Goal: Task Accomplishment & Management: Manage account settings

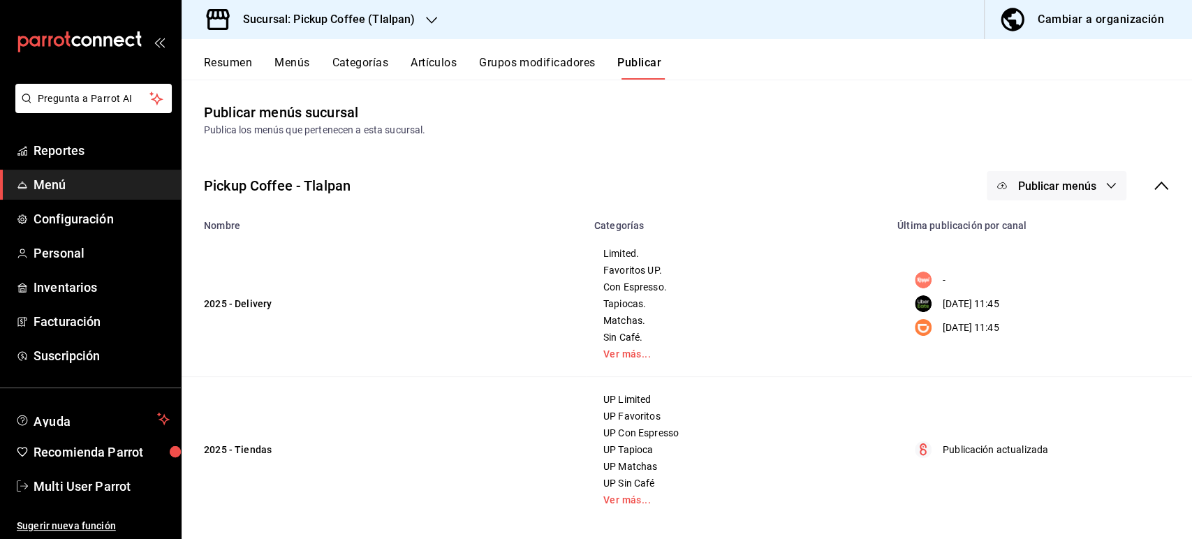
click at [275, 20] on h3 "Sucursal: Pickup Coffee (Tlalpan)" at bounding box center [323, 19] width 183 height 17
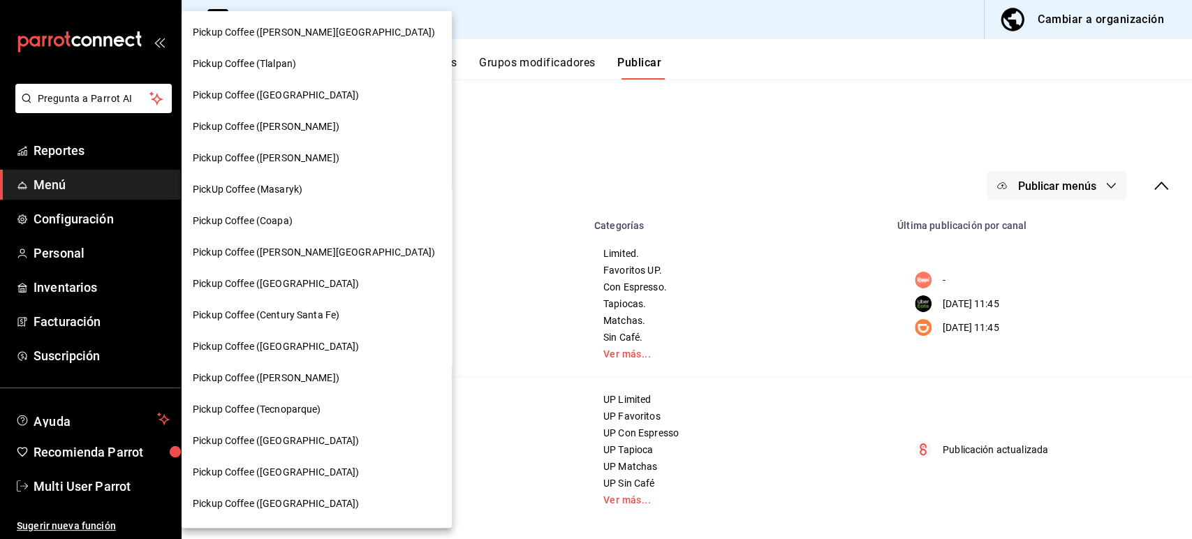
click at [317, 191] on div "PickUp Coffee (Masaryk)" at bounding box center [317, 189] width 248 height 15
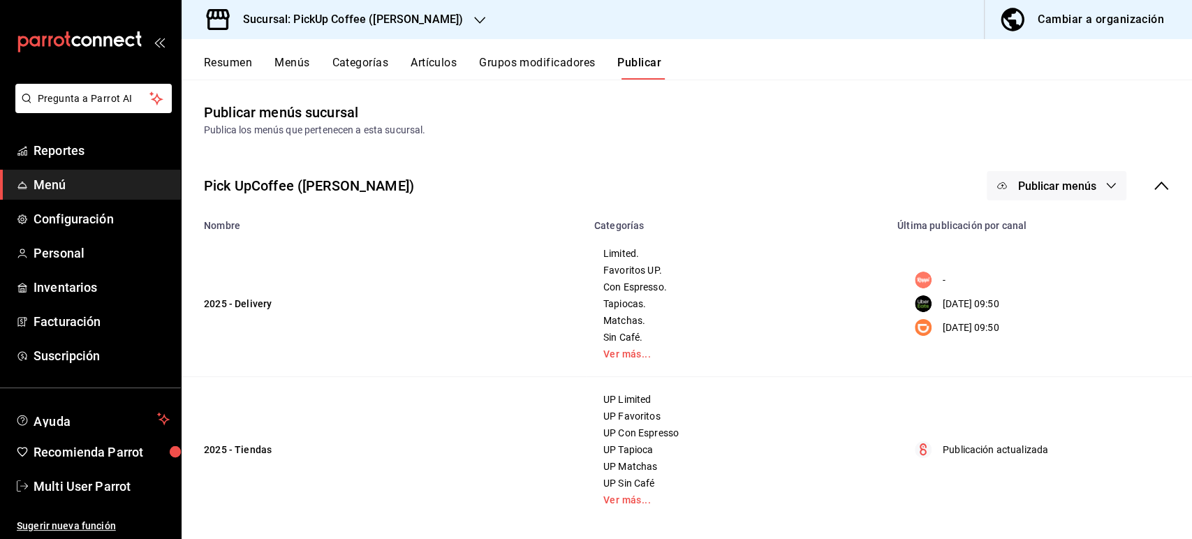
drag, startPoint x: 194, startPoint y: 64, endPoint x: 216, endPoint y: 61, distance: 22.5
click at [216, 61] on div "Resumen Menús Categorías Artículos Grupos modificadores Publicar" at bounding box center [687, 59] width 1011 height 41
click at [216, 61] on button "Resumen" at bounding box center [228, 68] width 48 height 24
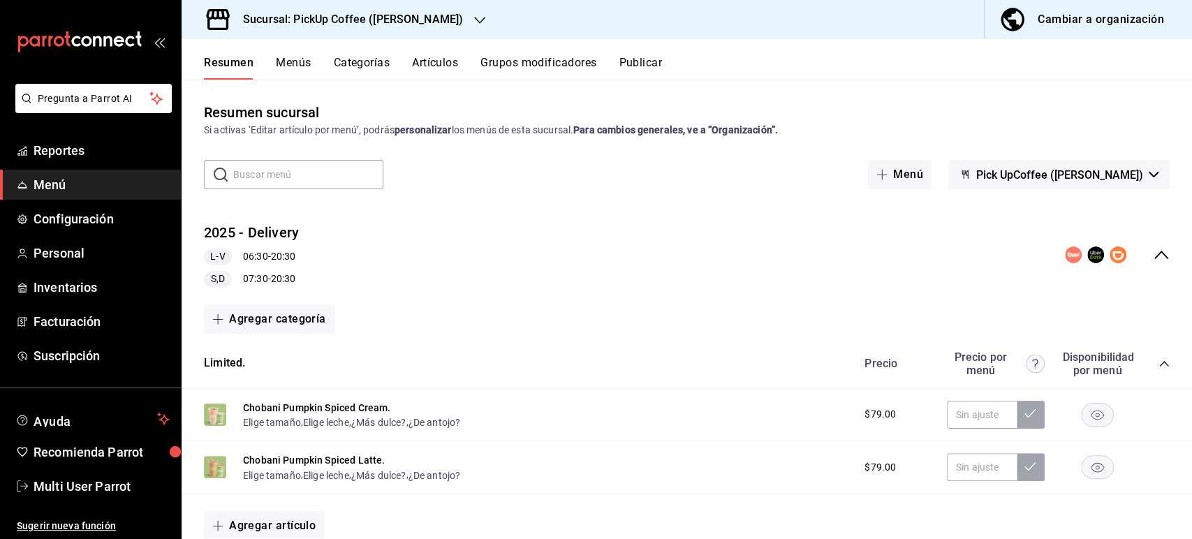
click at [1159, 367] on icon "collapse-category-row" at bounding box center [1164, 363] width 11 height 11
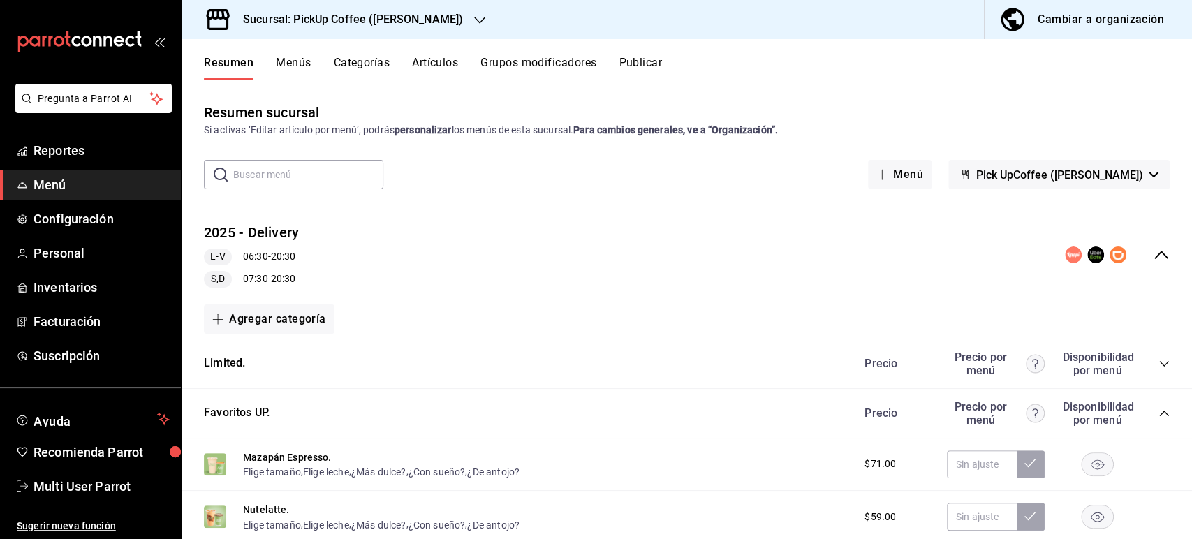
click at [1159, 413] on icon "collapse-category-row" at bounding box center [1163, 414] width 9 height 6
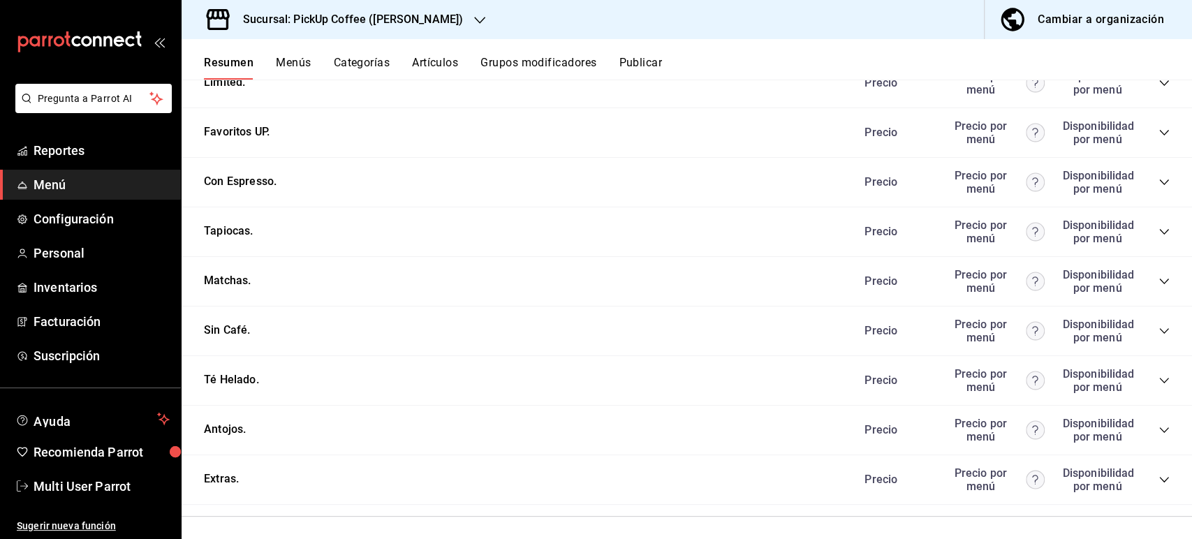
scroll to position [369, 0]
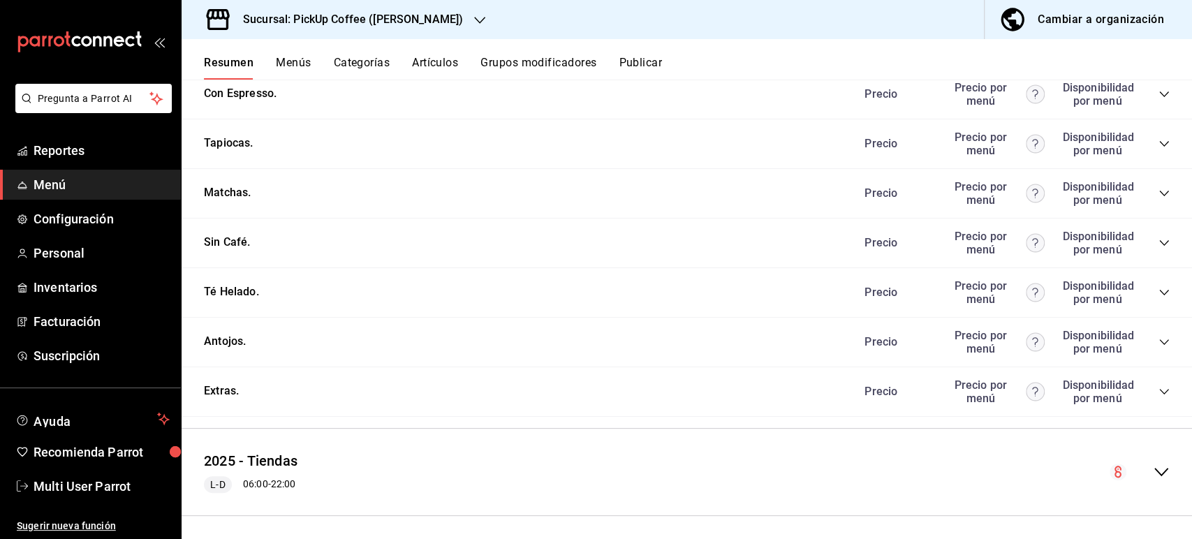
click at [1152, 336] on div "Precio Precio por menú Disponibilidad por menú" at bounding box center [1010, 342] width 319 height 27
click at [1159, 348] on icon "collapse-category-row" at bounding box center [1164, 342] width 11 height 11
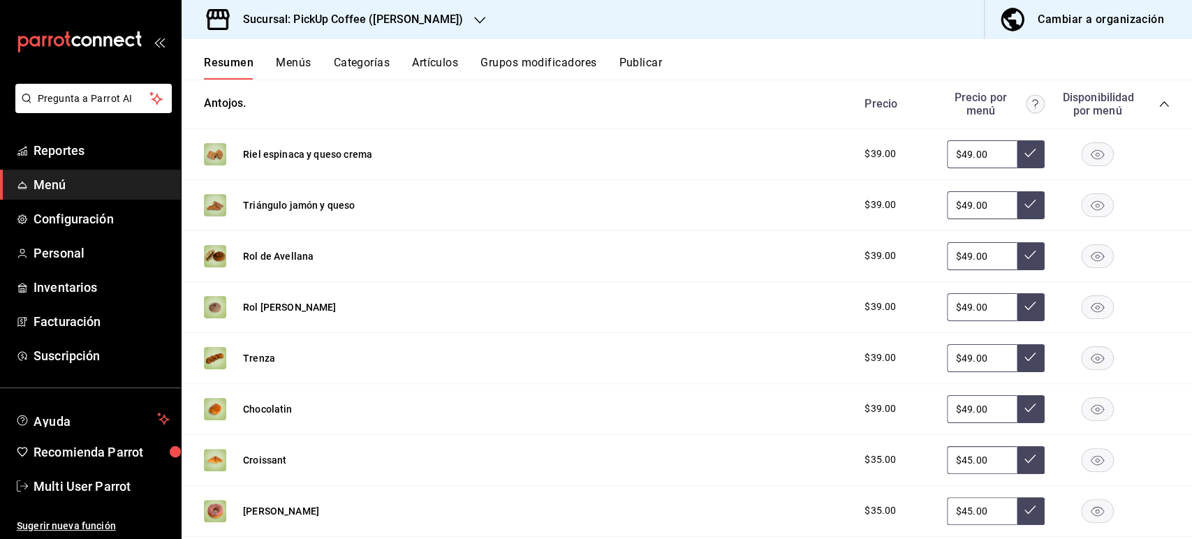
scroll to position [671, 0]
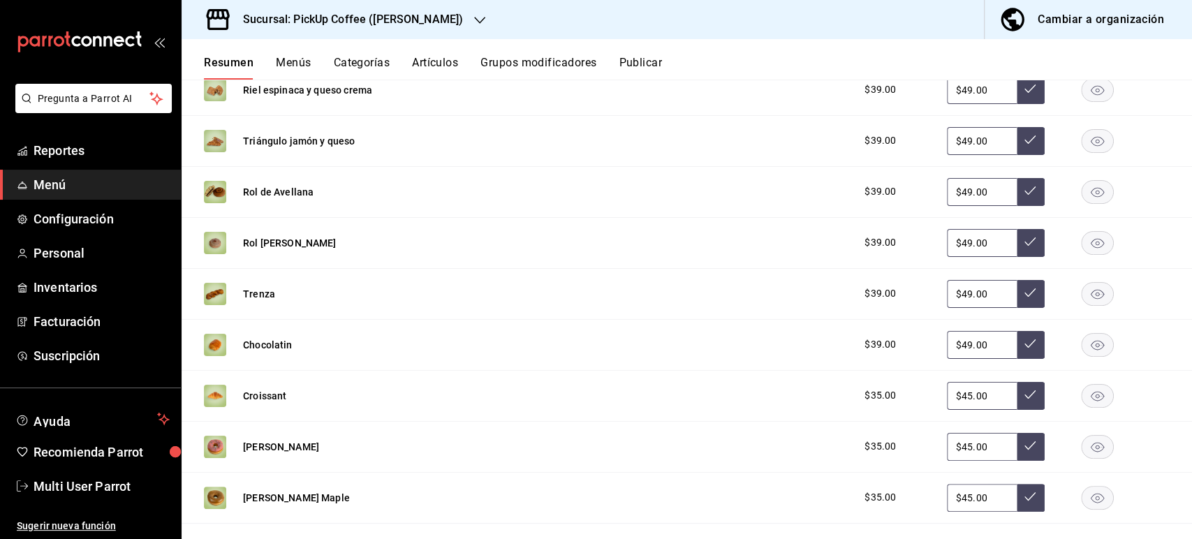
click at [1082, 348] on rect "button" at bounding box center [1098, 344] width 32 height 23
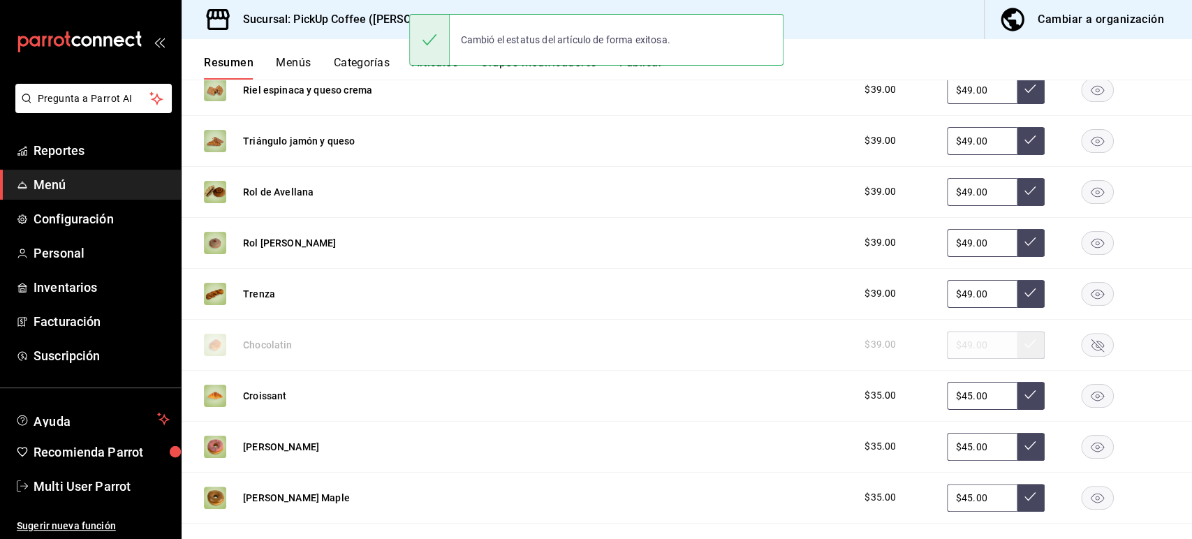
scroll to position [0, 0]
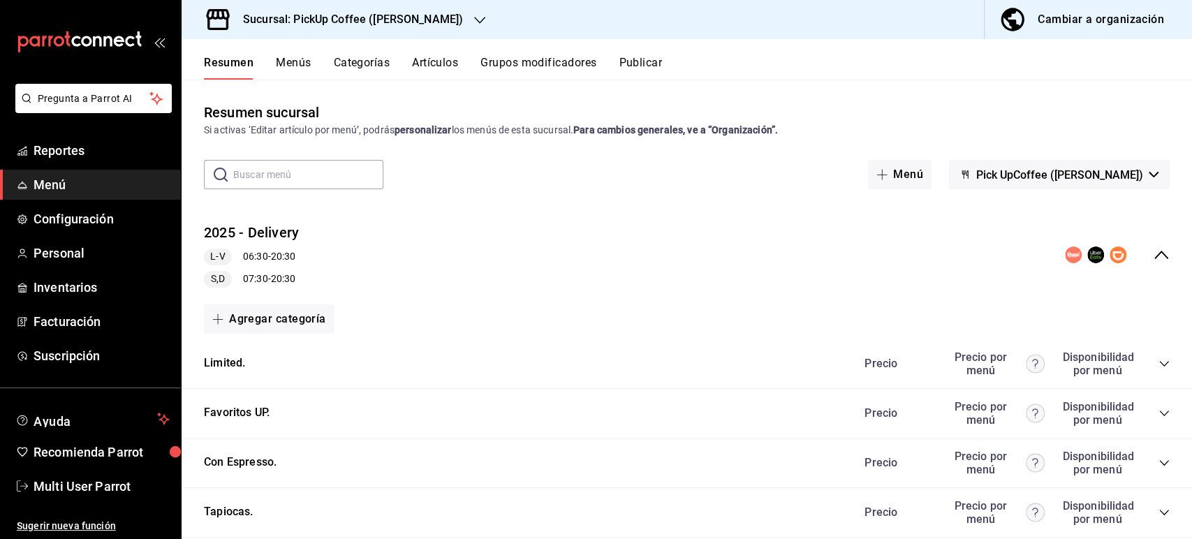
click at [441, 71] on button "Artículos" at bounding box center [435, 68] width 46 height 24
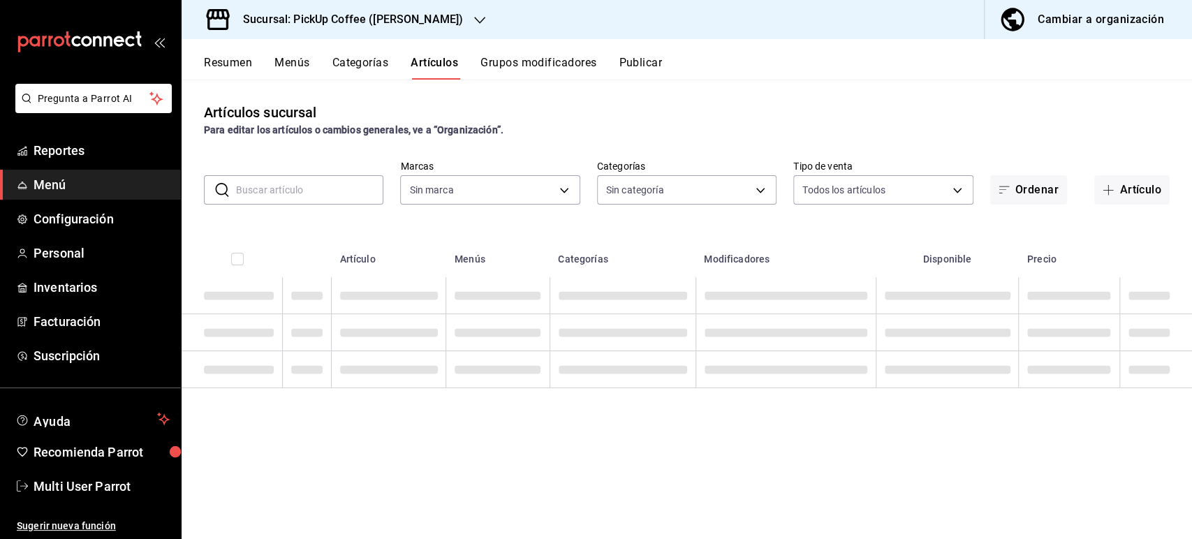
click at [366, 189] on input "text" at bounding box center [309, 190] width 147 height 28
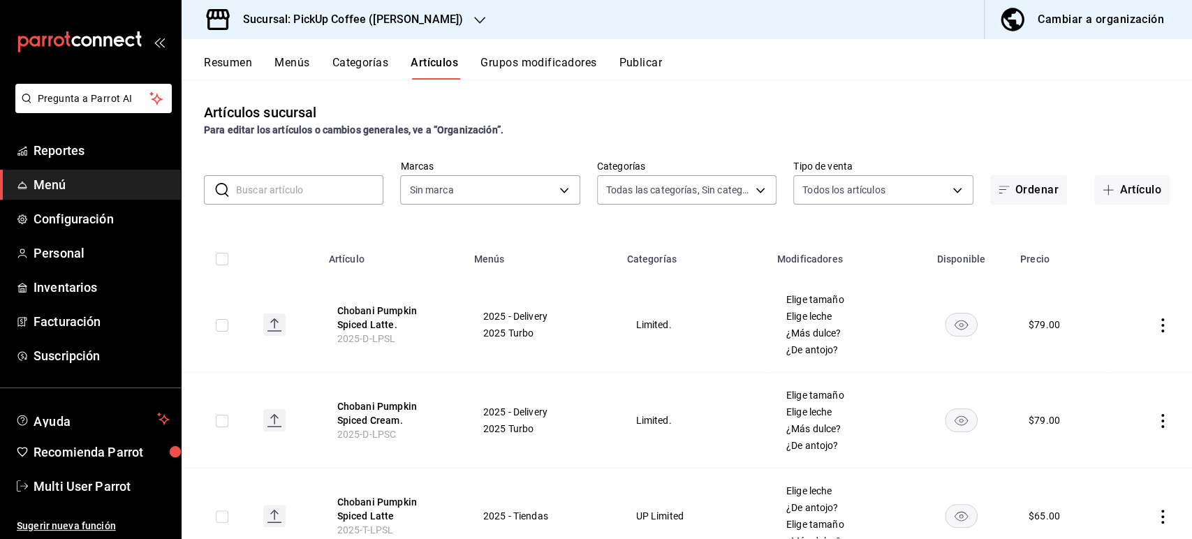
type input "l"
type input "9faaa8f9-28b0-4c88-b575-70881927efae,9566b3cd-4070-40cc-8bc3-917f616b7959,ae78f…"
type input "lec"
type input "12034366-98f9-44e1-9cfa-4cc784005088,ac8bf7a9-f8b9-4855-ab87-03fe5822791e"
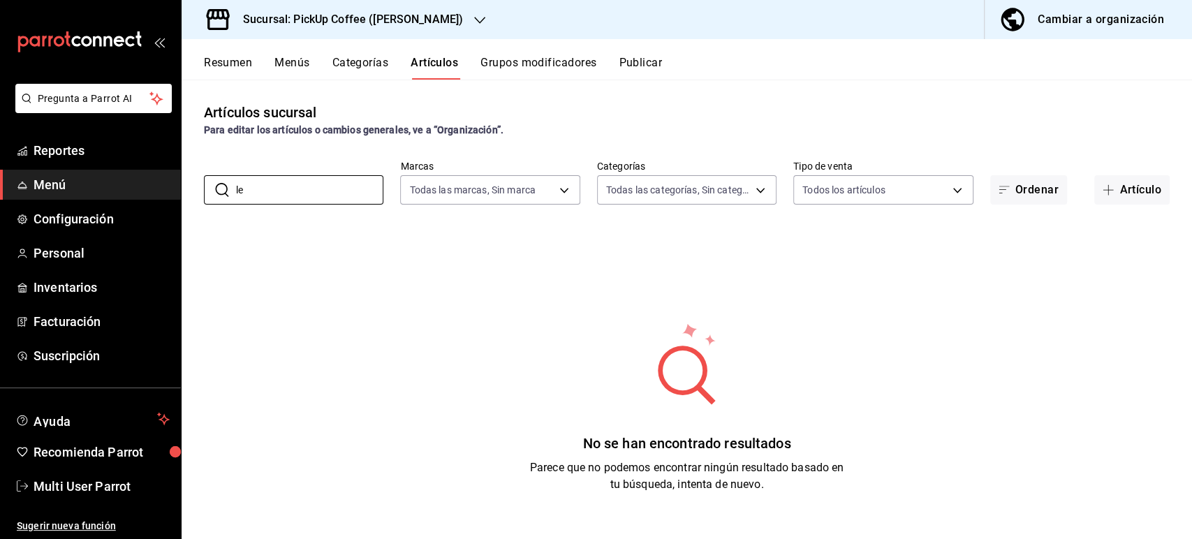
type input "l"
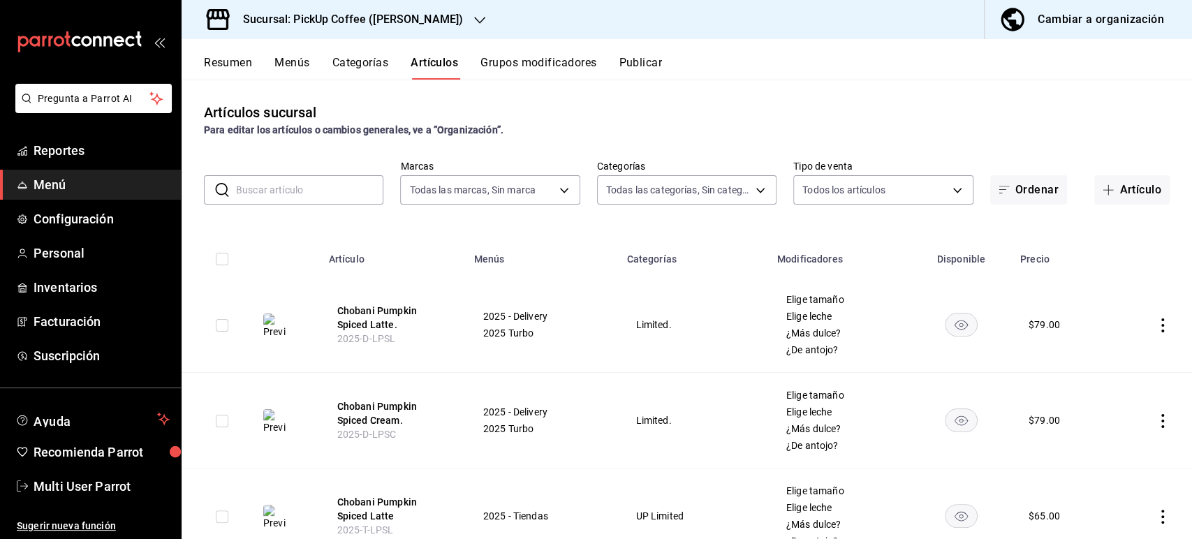
click at [272, 191] on input "text" at bounding box center [309, 190] width 147 height 28
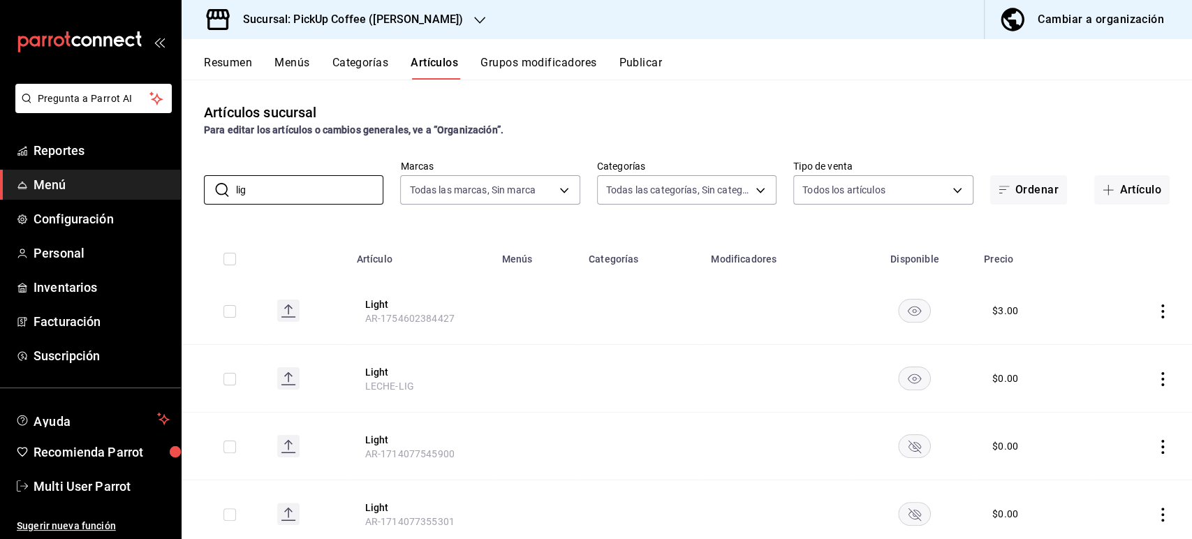
type input "lig"
click at [903, 306] on rect "availability-product" at bounding box center [915, 310] width 32 height 23
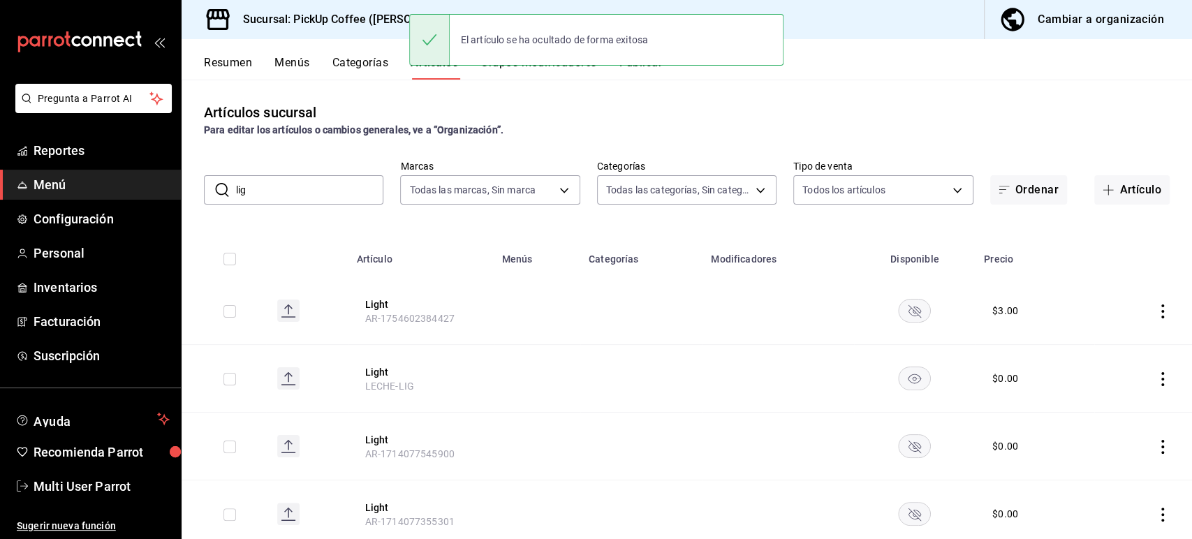
click at [905, 379] on rect "availability-product" at bounding box center [915, 378] width 32 height 23
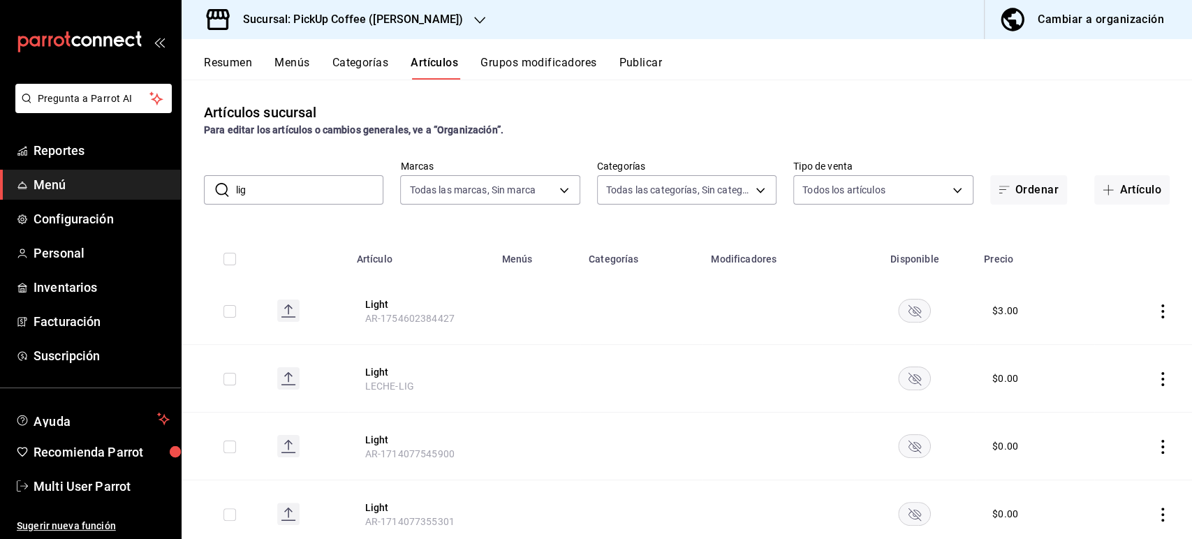
click at [648, 64] on button "Publicar" at bounding box center [640, 68] width 43 height 24
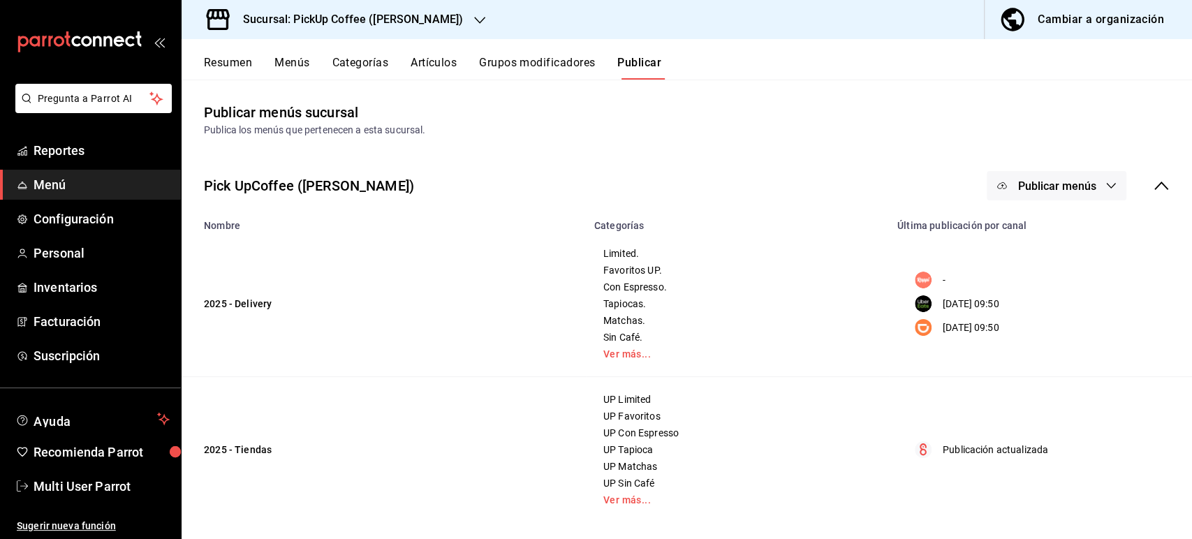
click at [1074, 184] on span "Publicar menús" at bounding box center [1056, 185] width 78 height 13
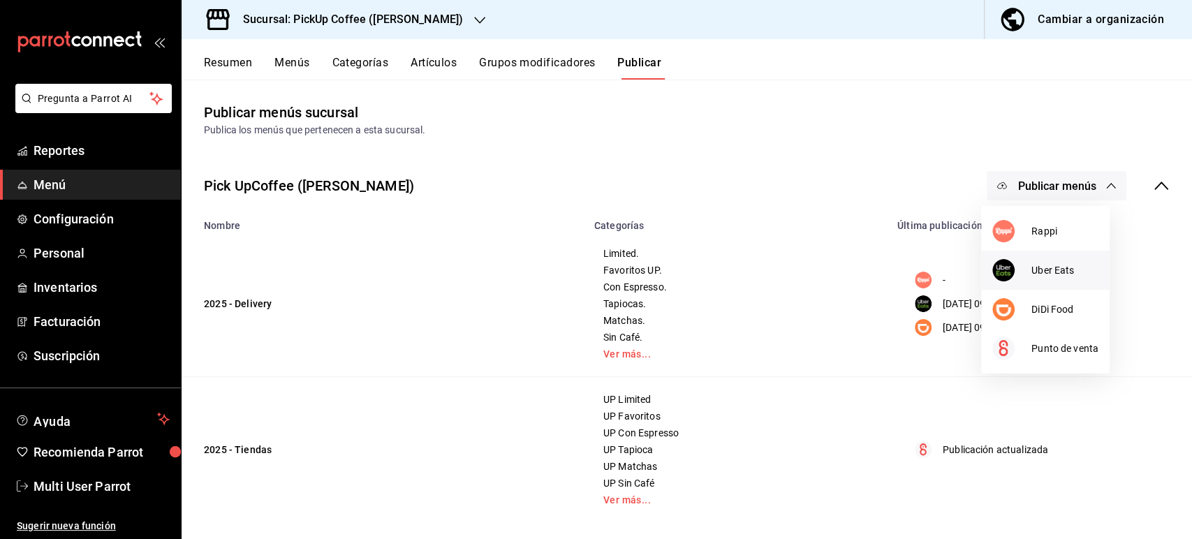
click at [1039, 267] on span "Uber Eats" at bounding box center [1064, 270] width 67 height 15
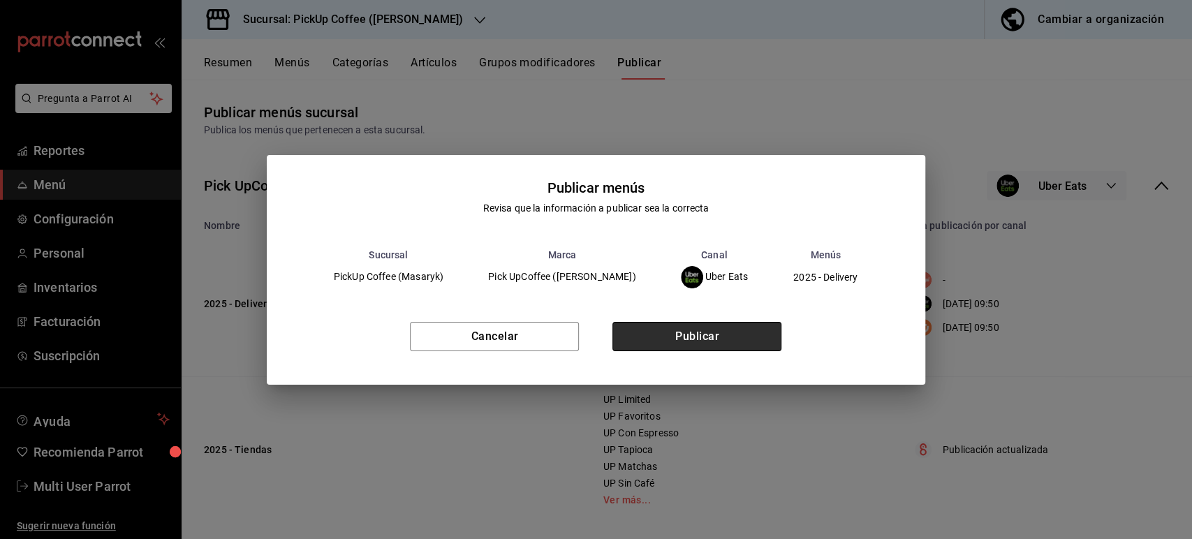
click at [733, 338] on button "Publicar" at bounding box center [696, 336] width 169 height 29
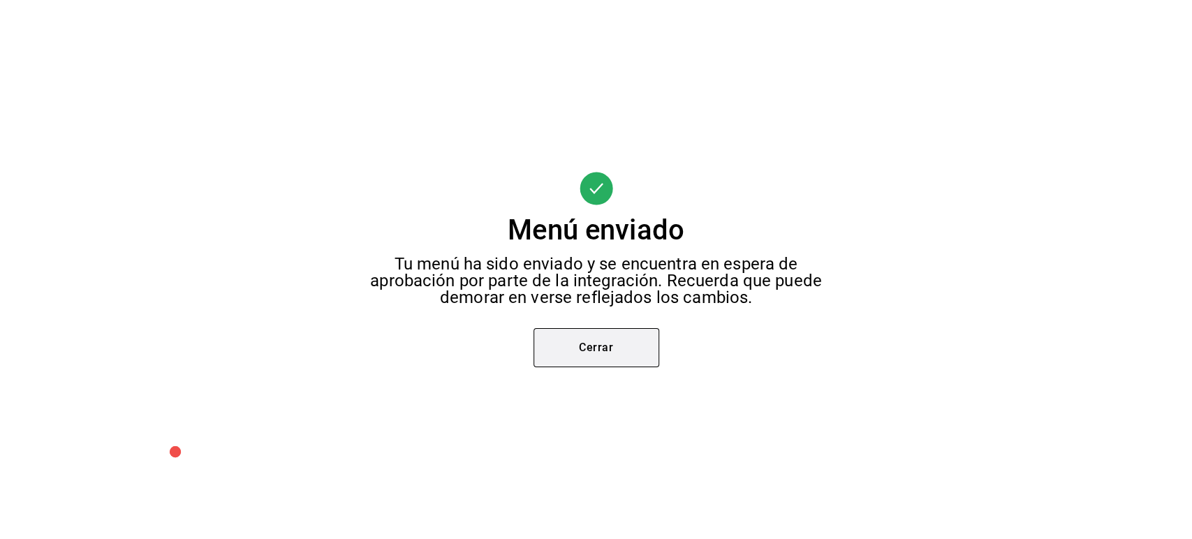
click at [615, 341] on button "Cerrar" at bounding box center [597, 347] width 126 height 39
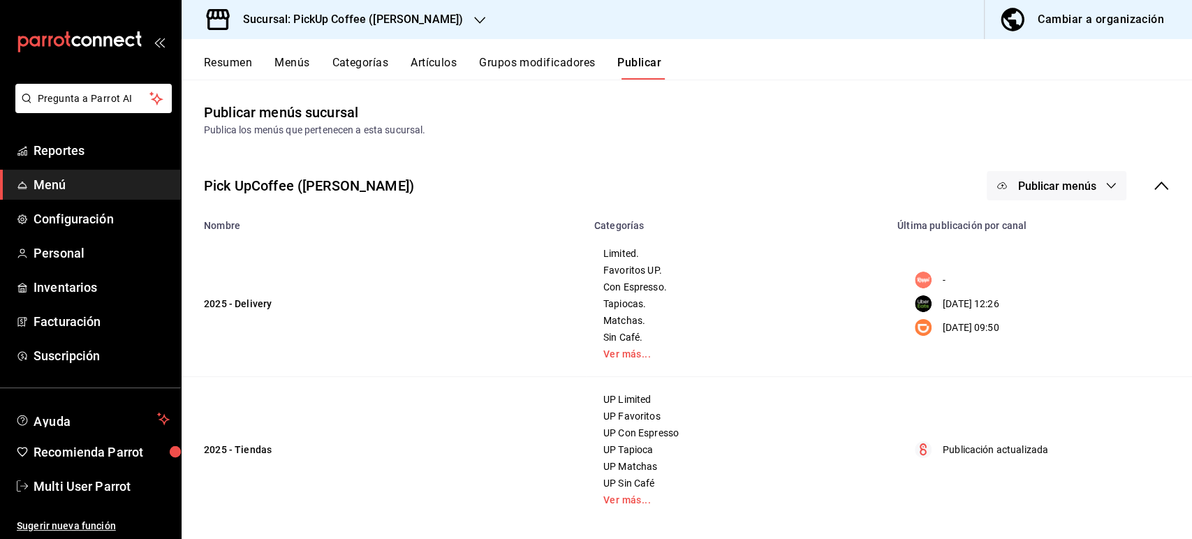
click at [1045, 186] on span "Publicar menús" at bounding box center [1056, 185] width 78 height 13
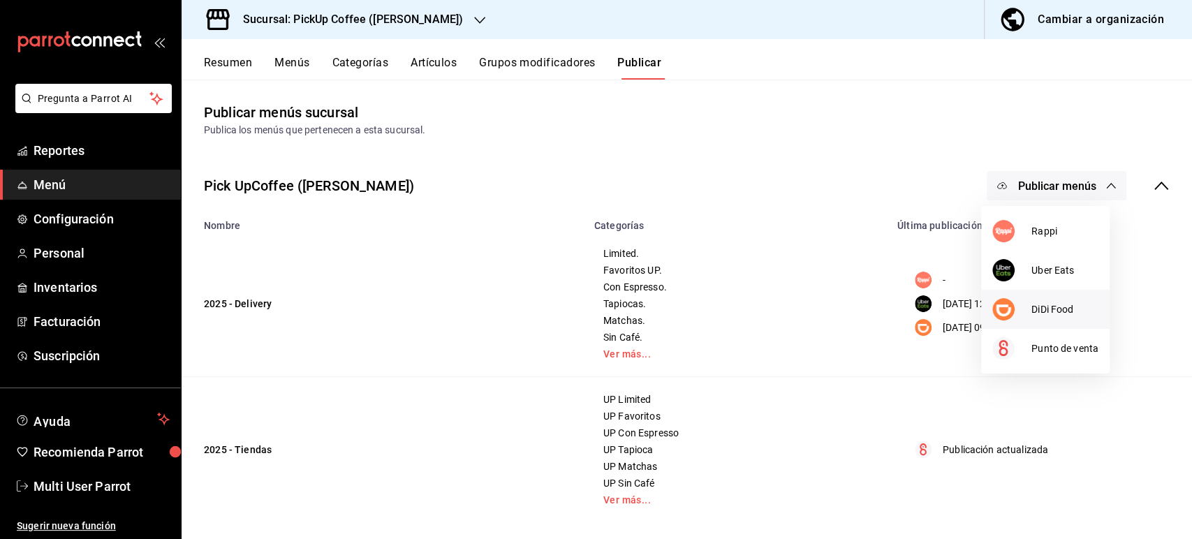
click at [1015, 309] on div at bounding box center [1011, 309] width 39 height 22
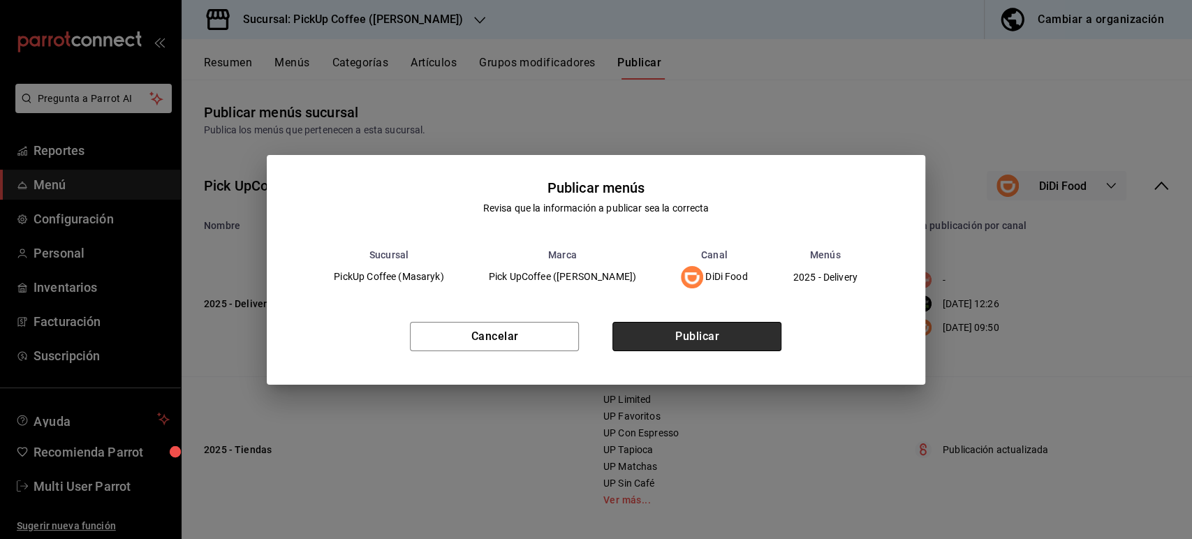
click at [638, 339] on button "Publicar" at bounding box center [696, 336] width 169 height 29
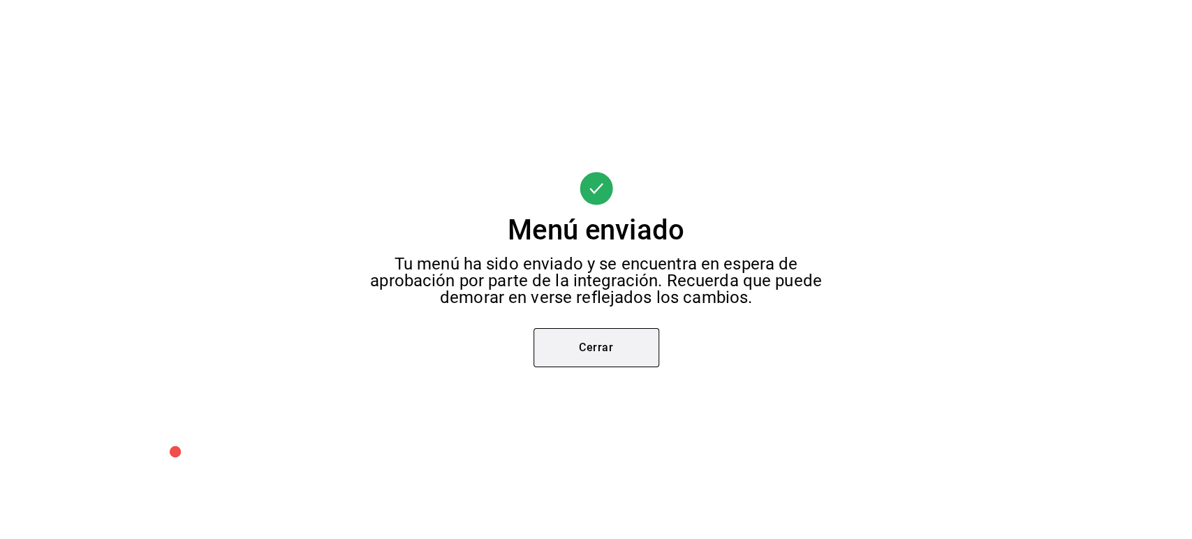
click at [635, 338] on button "Cerrar" at bounding box center [597, 347] width 126 height 39
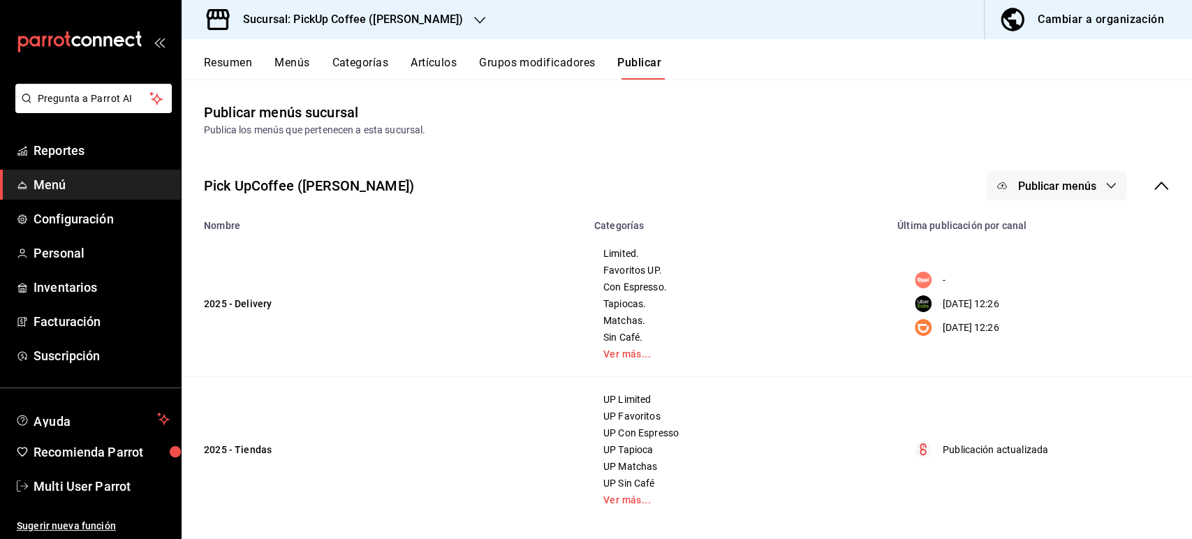
click at [224, 58] on button "Resumen" at bounding box center [228, 68] width 48 height 24
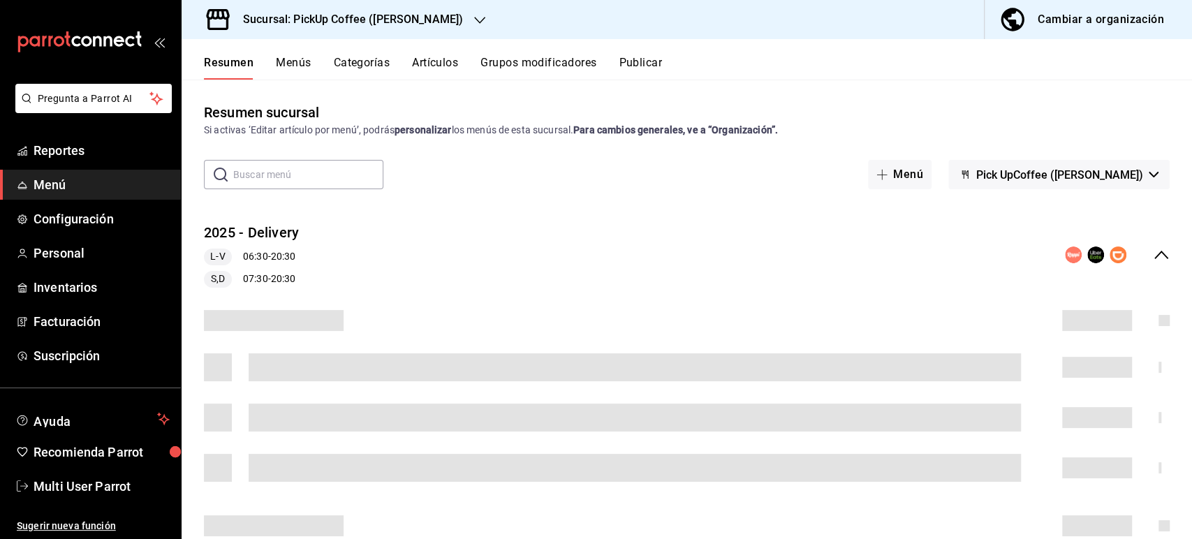
click at [349, 30] on div "Sucursal: PickUp Coffee ([PERSON_NAME])" at bounding box center [342, 19] width 298 height 39
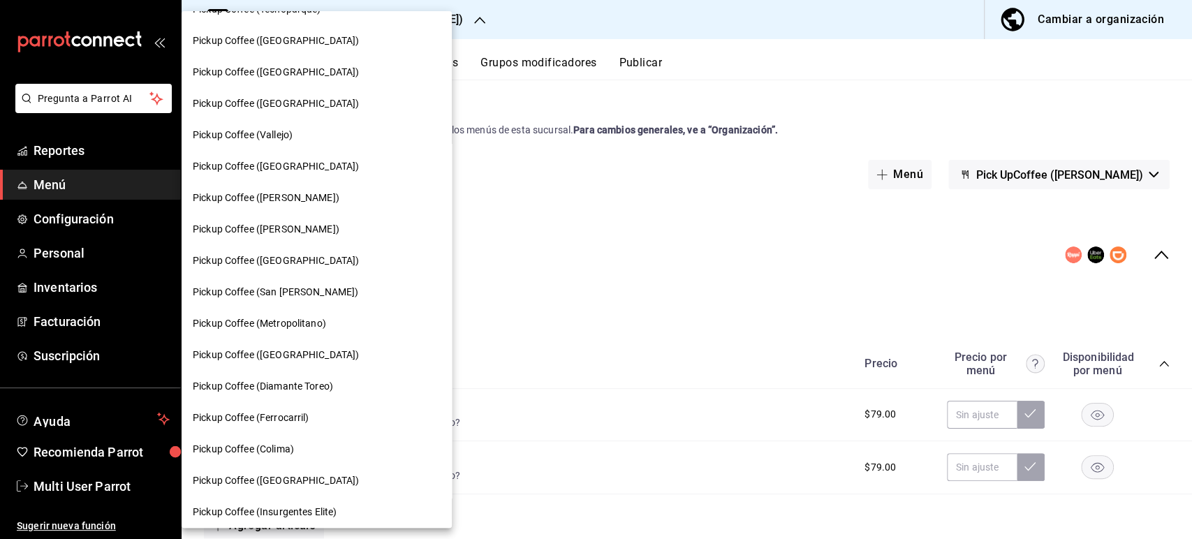
scroll to position [429, 0]
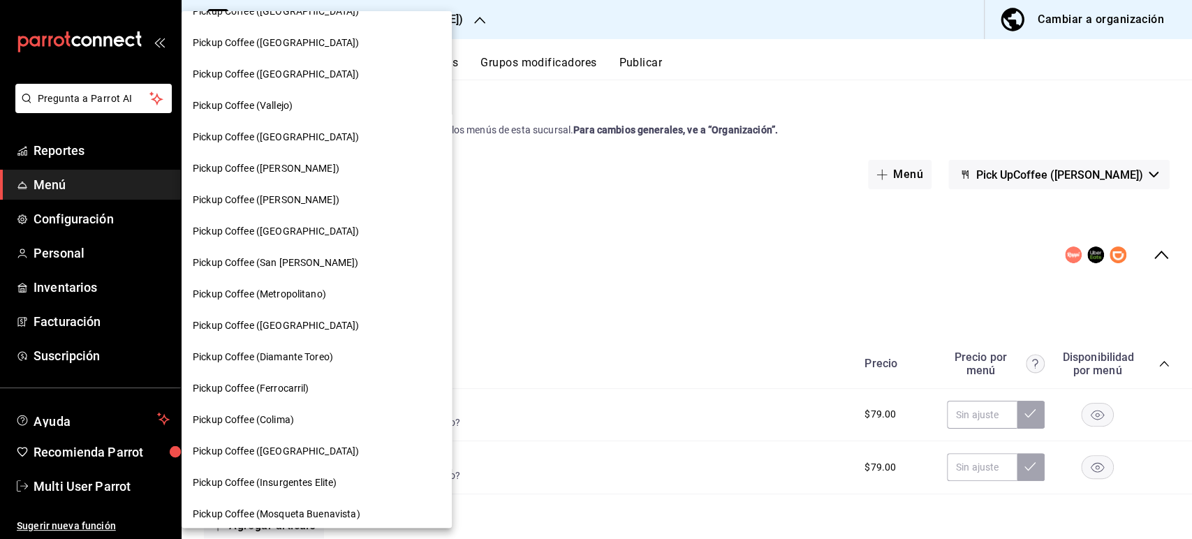
click at [278, 172] on span "Pickup Coffee ([PERSON_NAME])" at bounding box center [266, 168] width 147 height 15
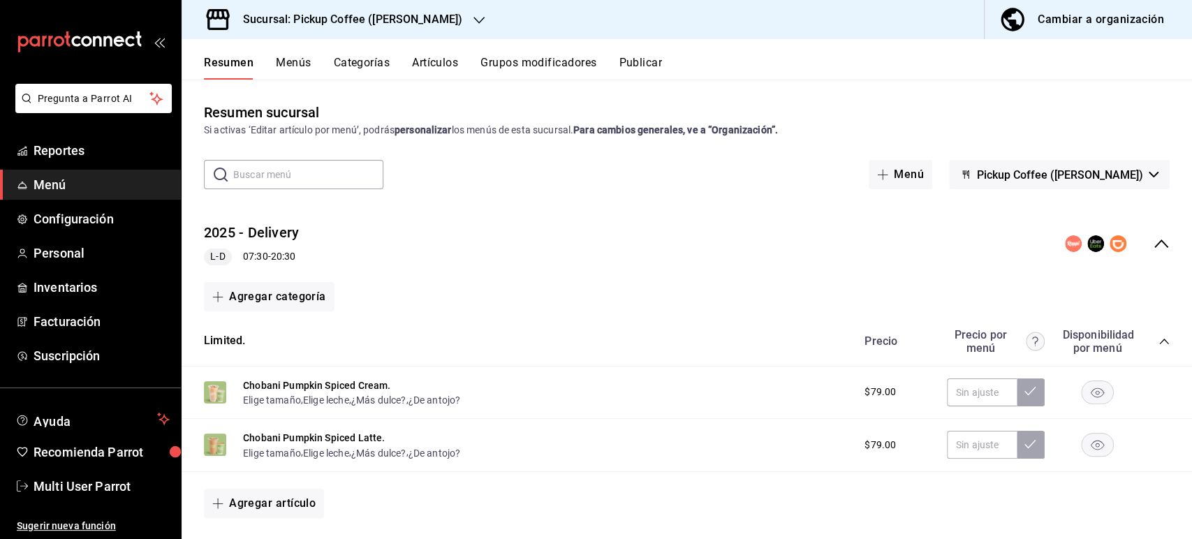
click at [1159, 343] on icon "collapse-category-row" at bounding box center [1163, 342] width 9 height 6
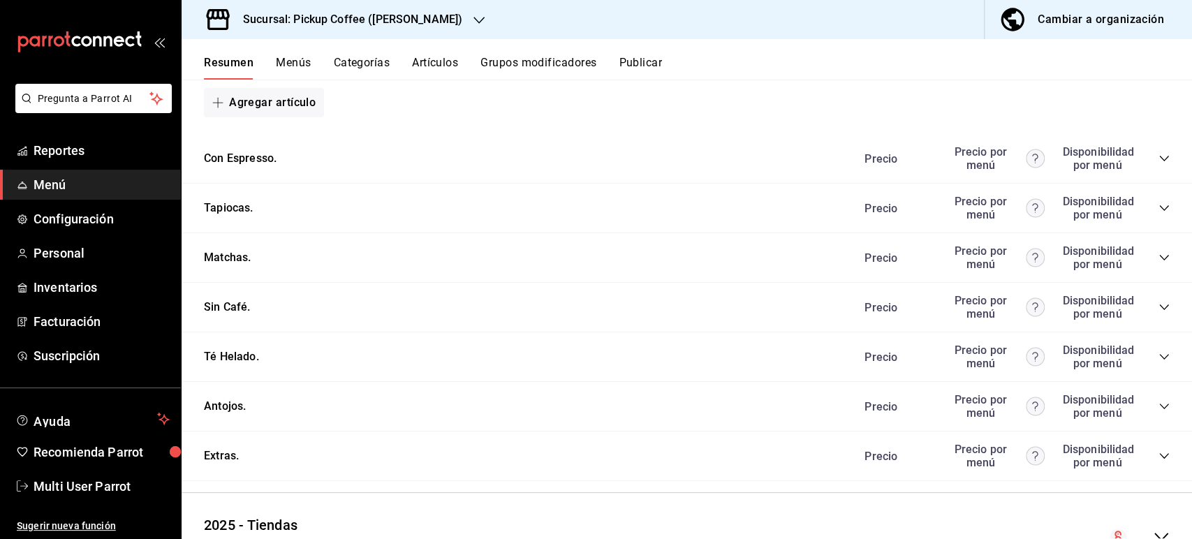
scroll to position [561, 0]
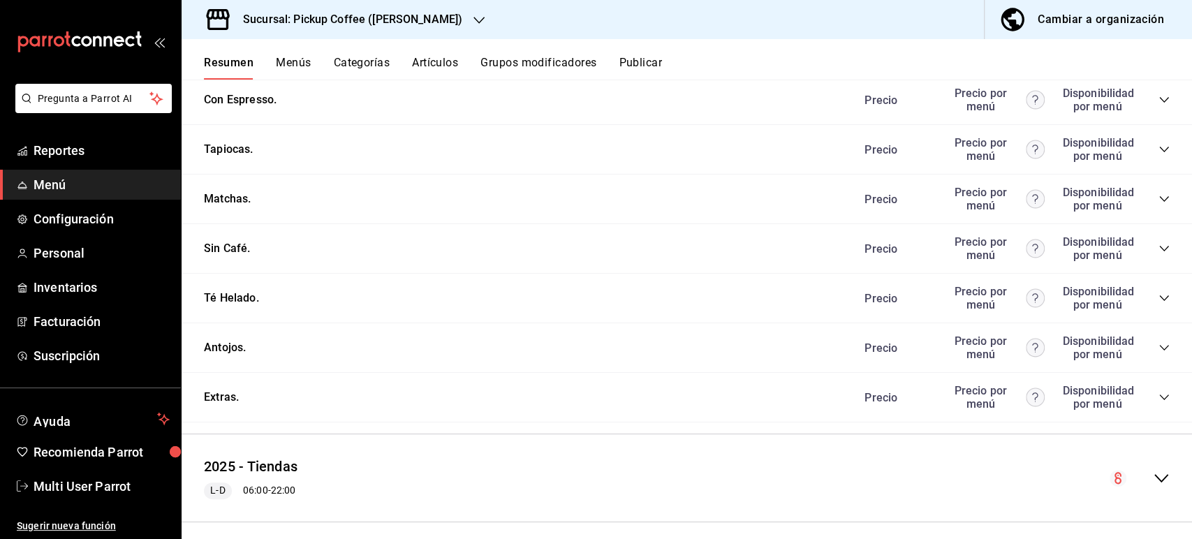
click at [1159, 149] on icon "collapse-category-row" at bounding box center [1164, 149] width 11 height 11
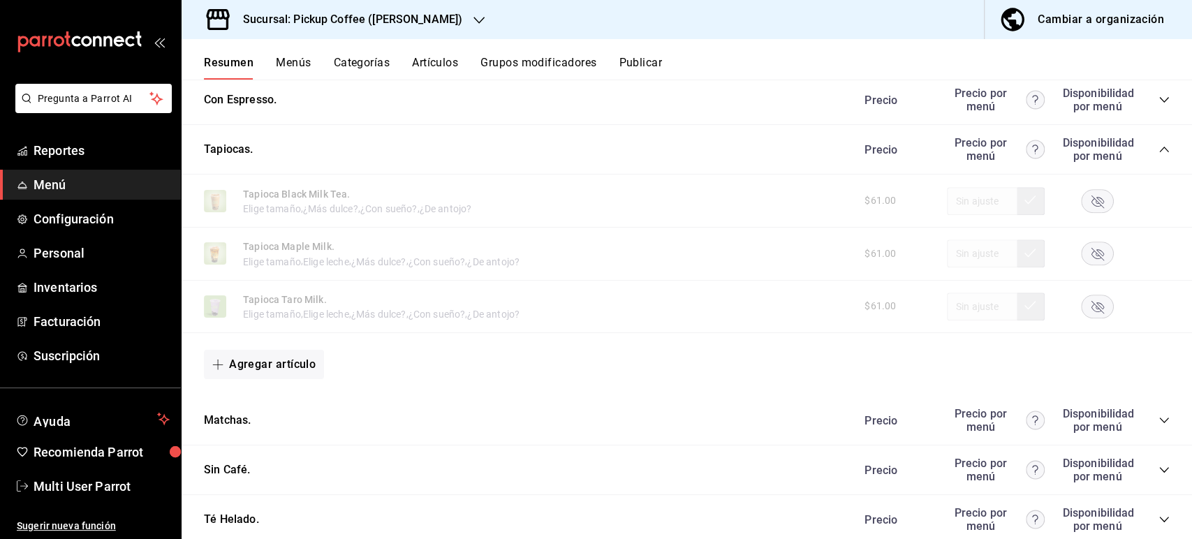
click at [1082, 205] on rect "button" at bounding box center [1098, 200] width 32 height 23
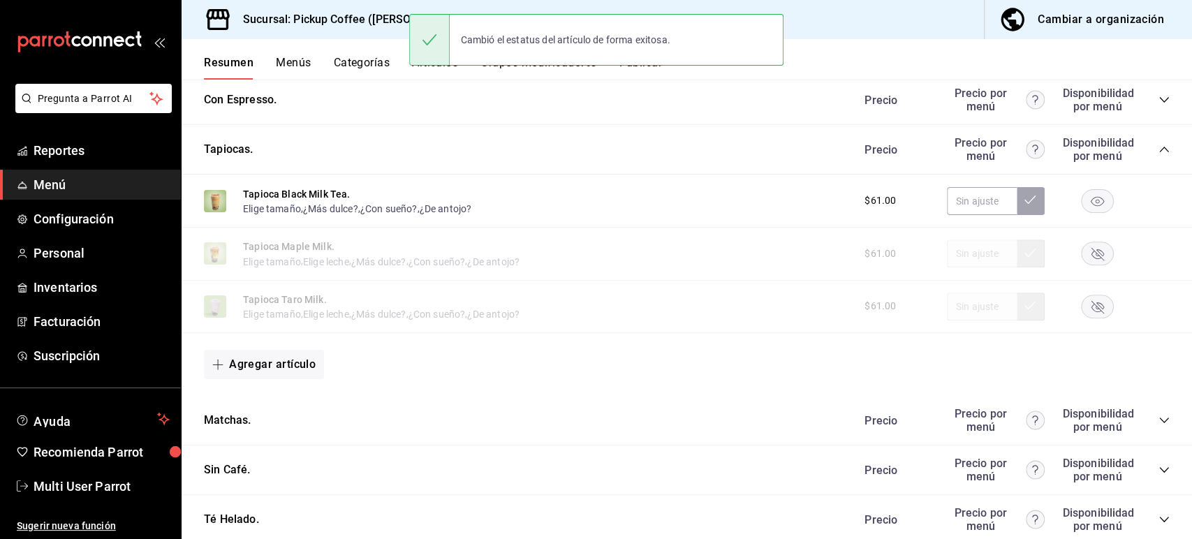
click at [1084, 246] on rect "button" at bounding box center [1098, 253] width 32 height 23
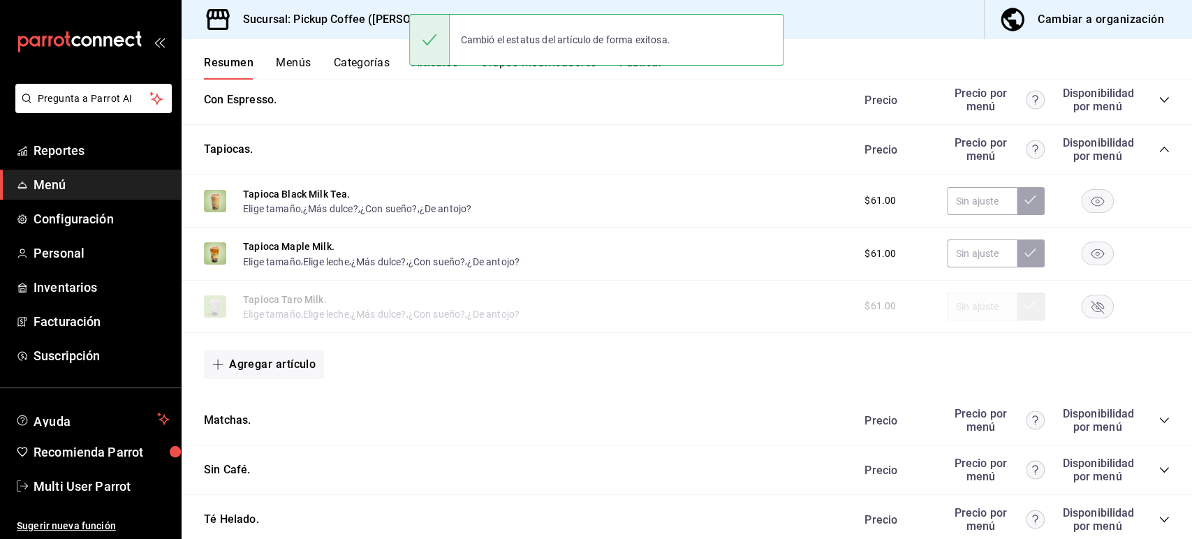
click at [1087, 318] on rect "button" at bounding box center [1098, 306] width 32 height 23
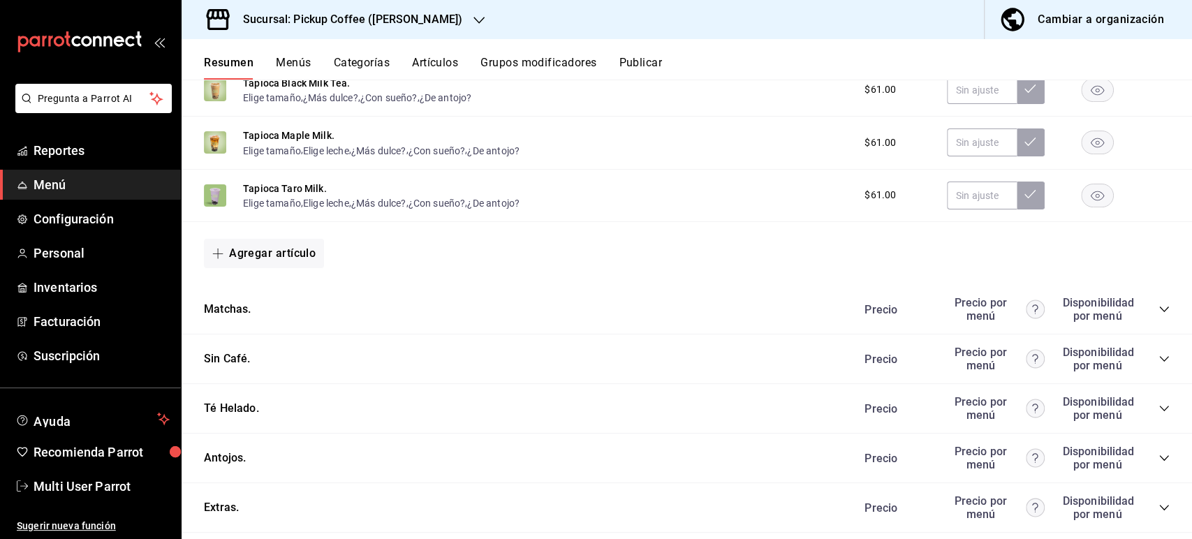
scroll to position [800, 0]
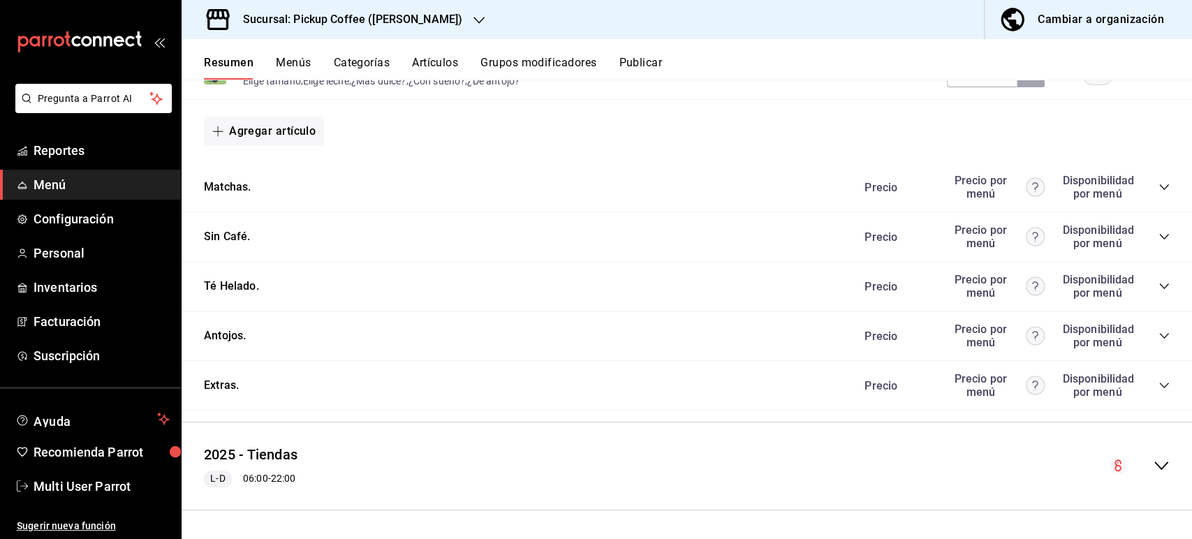
click at [1159, 338] on icon "collapse-category-row" at bounding box center [1164, 335] width 11 height 11
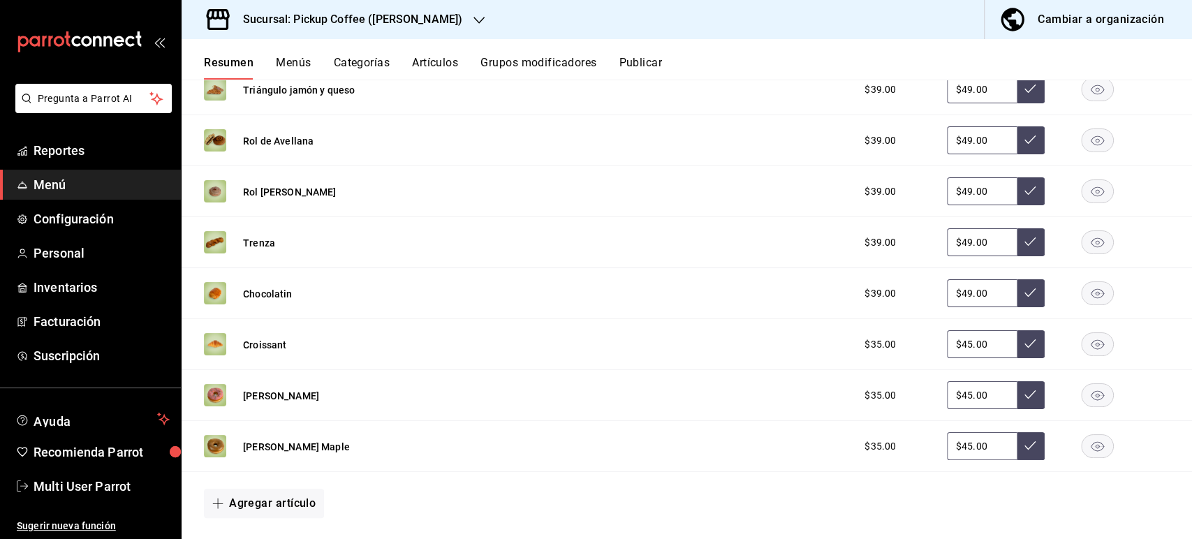
scroll to position [1145, 0]
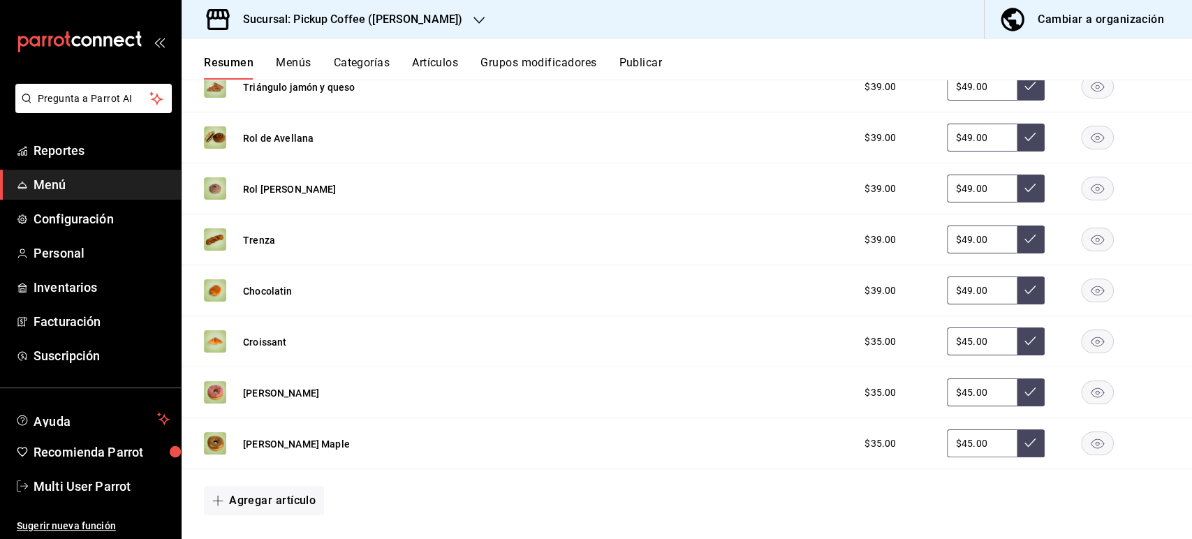
click at [1082, 149] on rect "button" at bounding box center [1098, 137] width 32 height 23
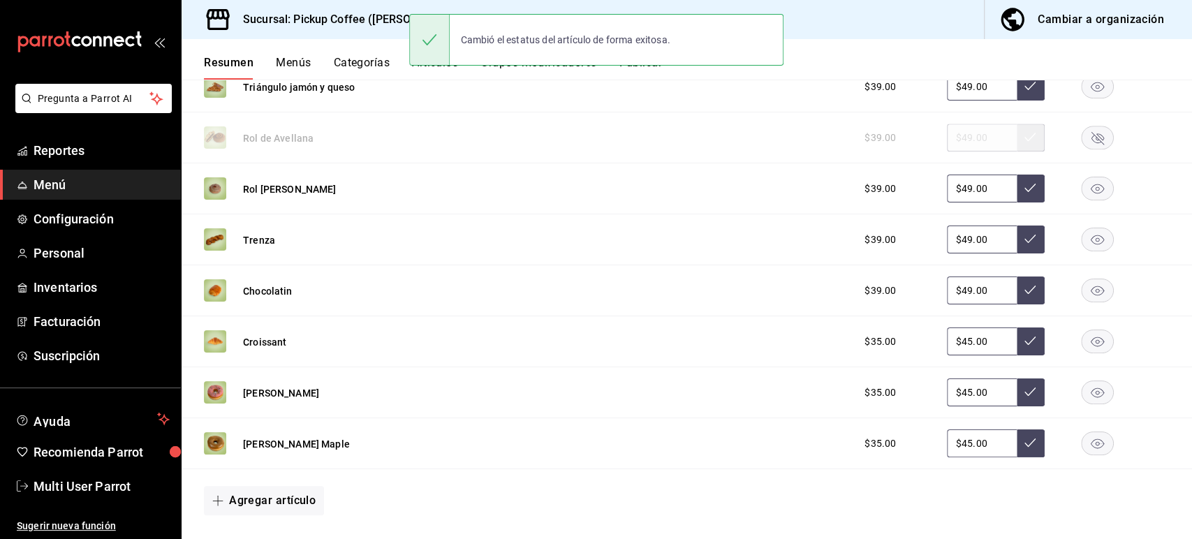
click at [1087, 189] on rect "button" at bounding box center [1098, 188] width 32 height 23
click at [651, 72] on button "Publicar" at bounding box center [640, 68] width 43 height 24
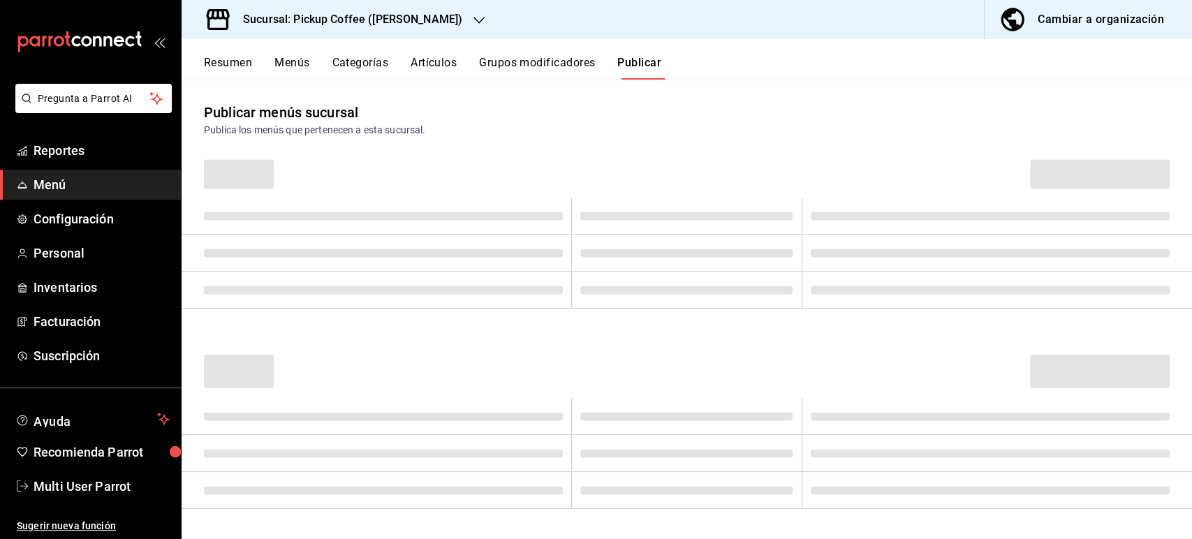
click at [648, 70] on button "Publicar" at bounding box center [639, 68] width 44 height 24
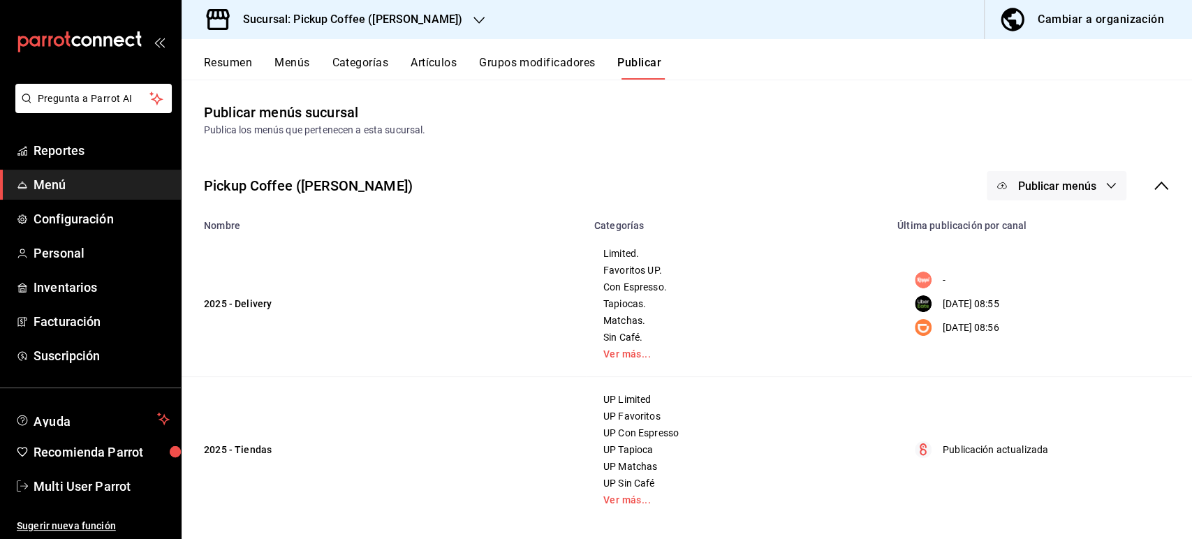
click at [1061, 181] on span "Publicar menús" at bounding box center [1056, 185] width 78 height 13
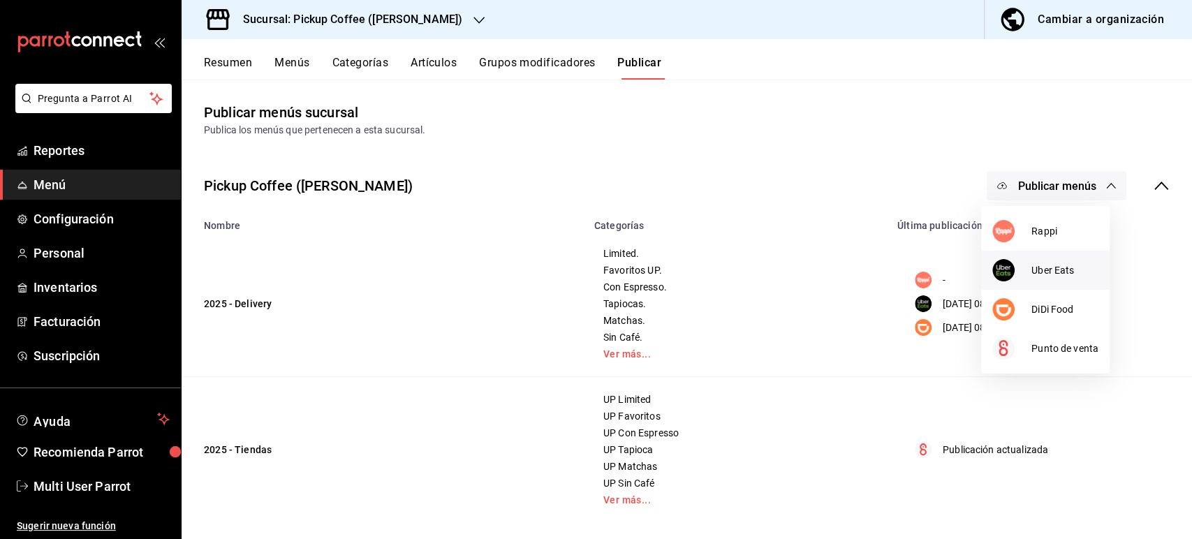
click at [1050, 263] on span "Uber Eats" at bounding box center [1064, 270] width 67 height 15
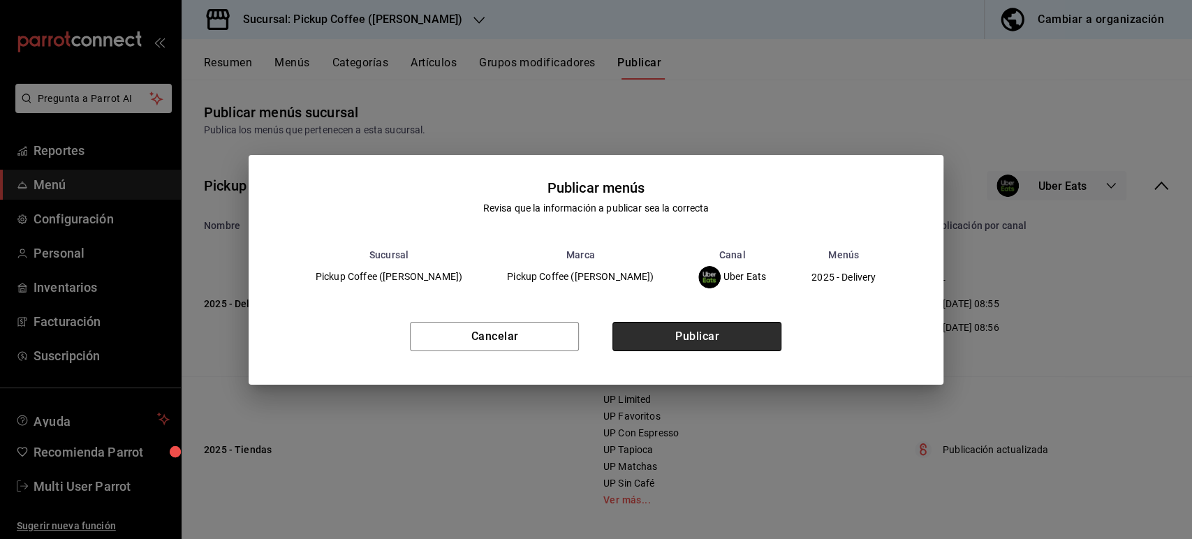
click at [730, 331] on button "Publicar" at bounding box center [696, 336] width 169 height 29
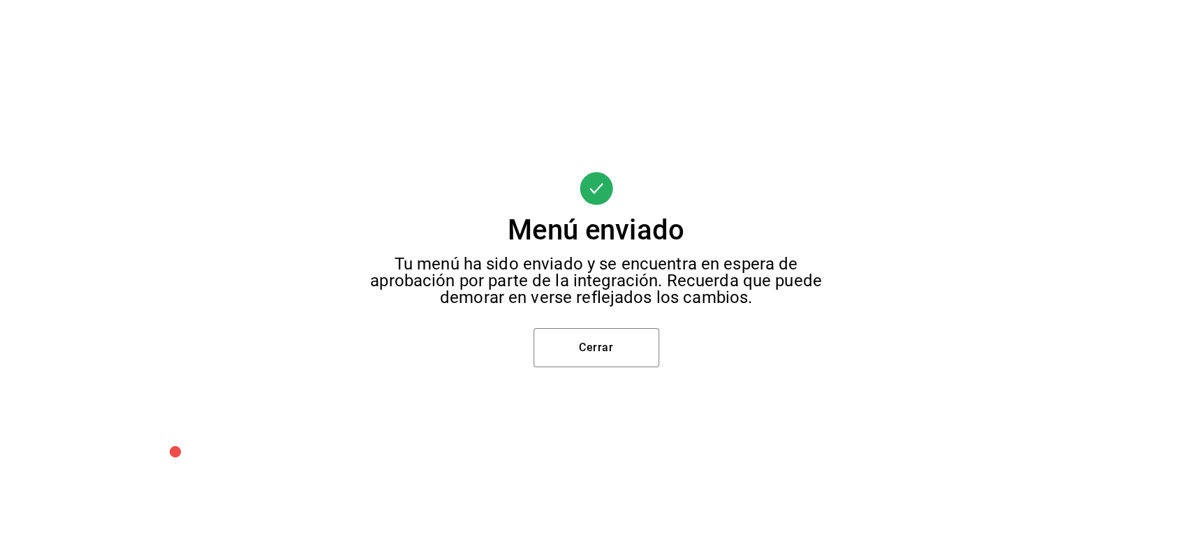
click at [584, 368] on div "Menú enviado Tu menú ha sido enviado y se encuentra en espera de aprobación por…" at bounding box center [596, 269] width 1192 height 539
click at [598, 351] on button "Cerrar" at bounding box center [597, 347] width 126 height 39
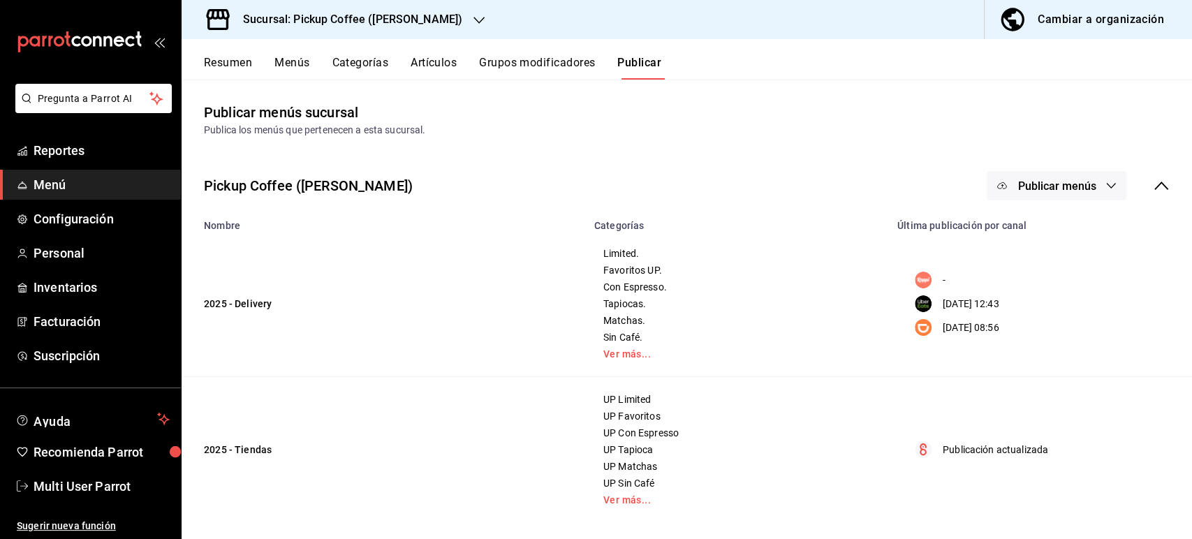
click at [1022, 184] on span "Publicar menús" at bounding box center [1056, 185] width 78 height 13
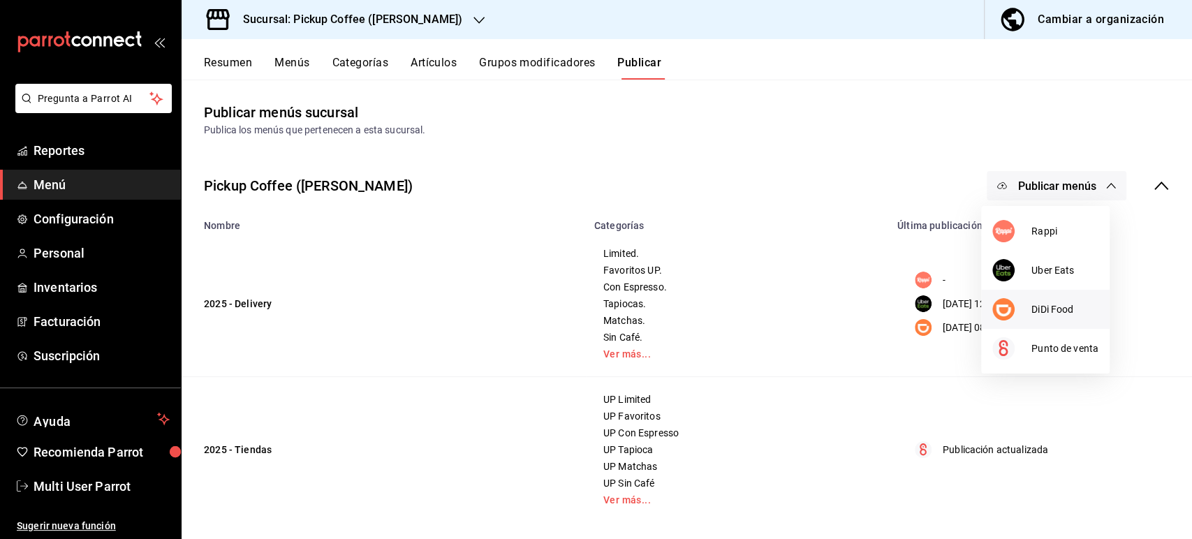
click at [1020, 312] on div at bounding box center [1011, 309] width 39 height 22
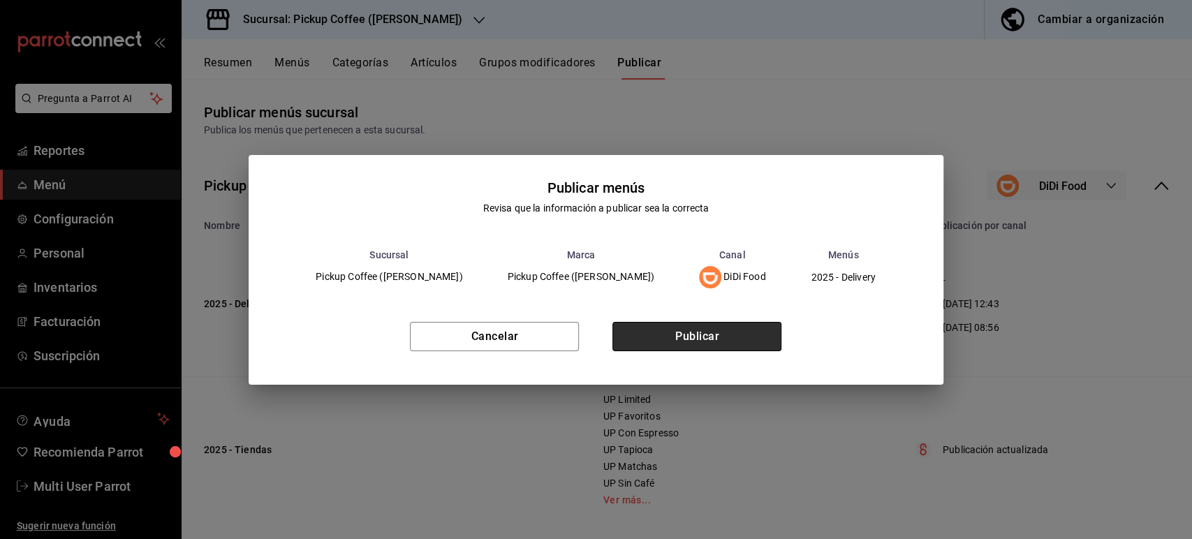
click at [760, 340] on button "Publicar" at bounding box center [696, 336] width 169 height 29
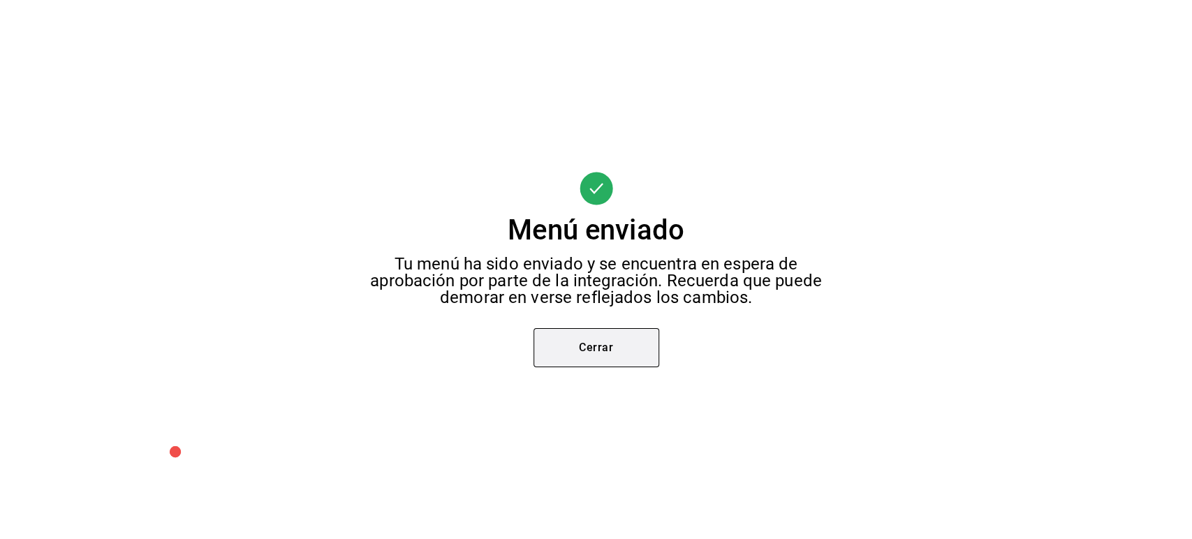
click at [548, 351] on button "Cerrar" at bounding box center [597, 347] width 126 height 39
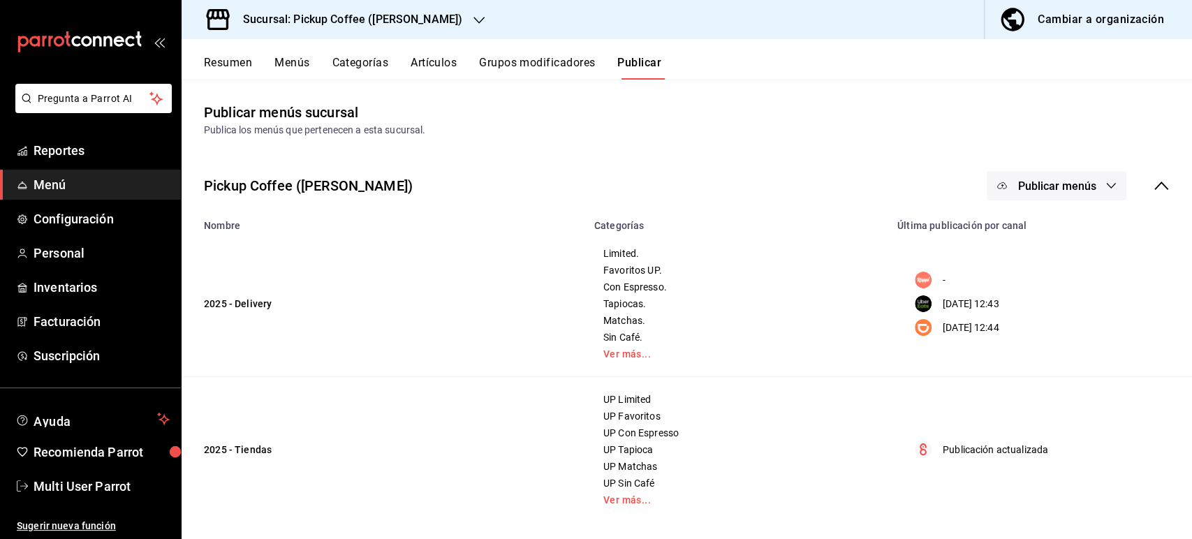
click at [233, 59] on button "Resumen" at bounding box center [228, 68] width 48 height 24
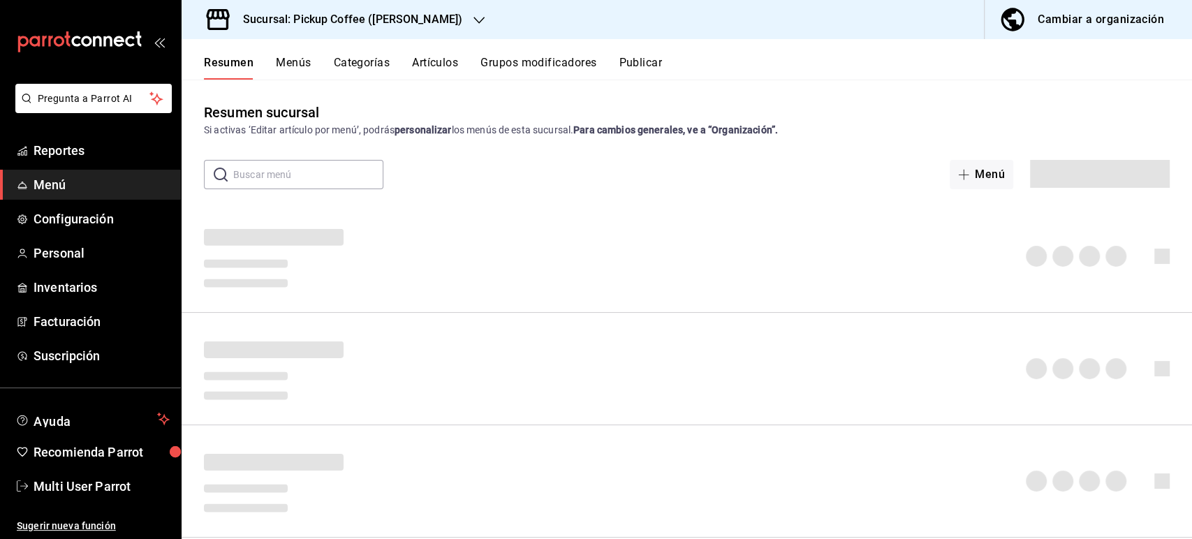
click at [417, 15] on h3 "Sucursal: Pickup Coffee ([PERSON_NAME])" at bounding box center [347, 19] width 230 height 17
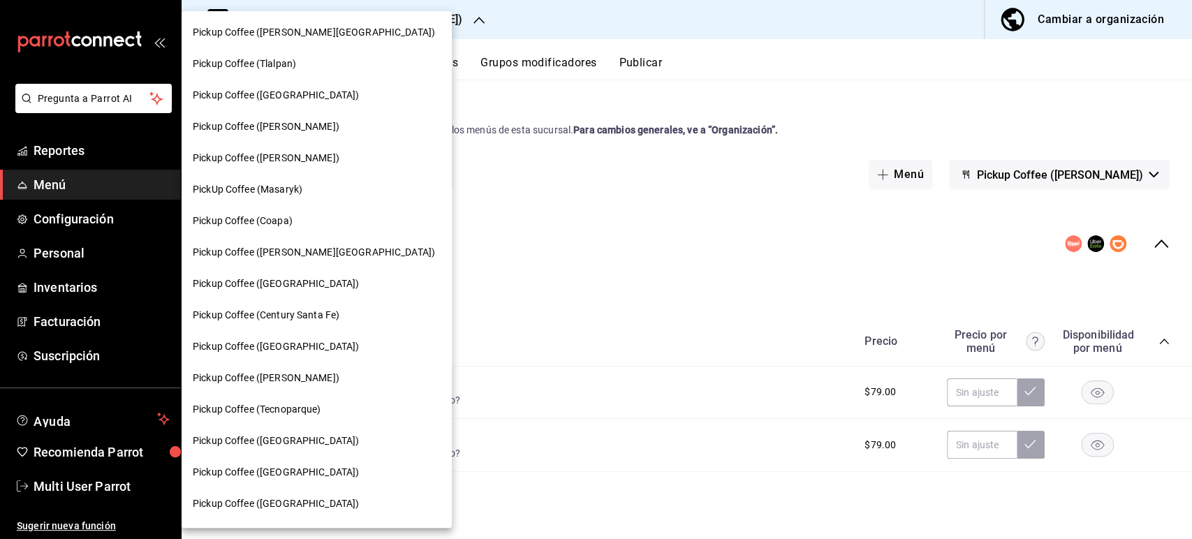
scroll to position [688, 0]
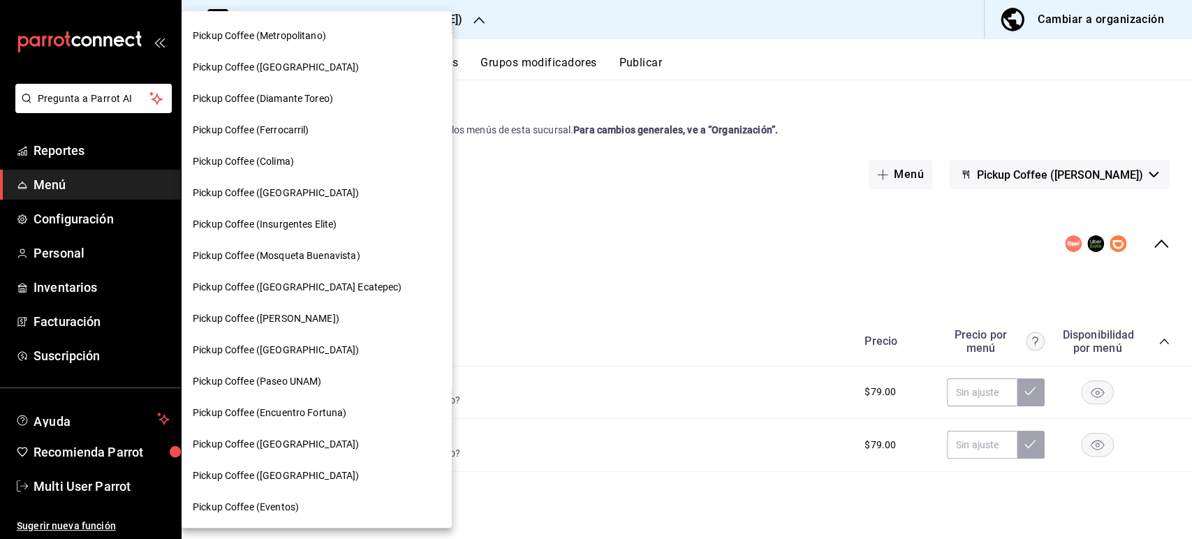
click at [335, 413] on span "Pickup Coffee (Encuentro Fortuna)" at bounding box center [270, 413] width 154 height 15
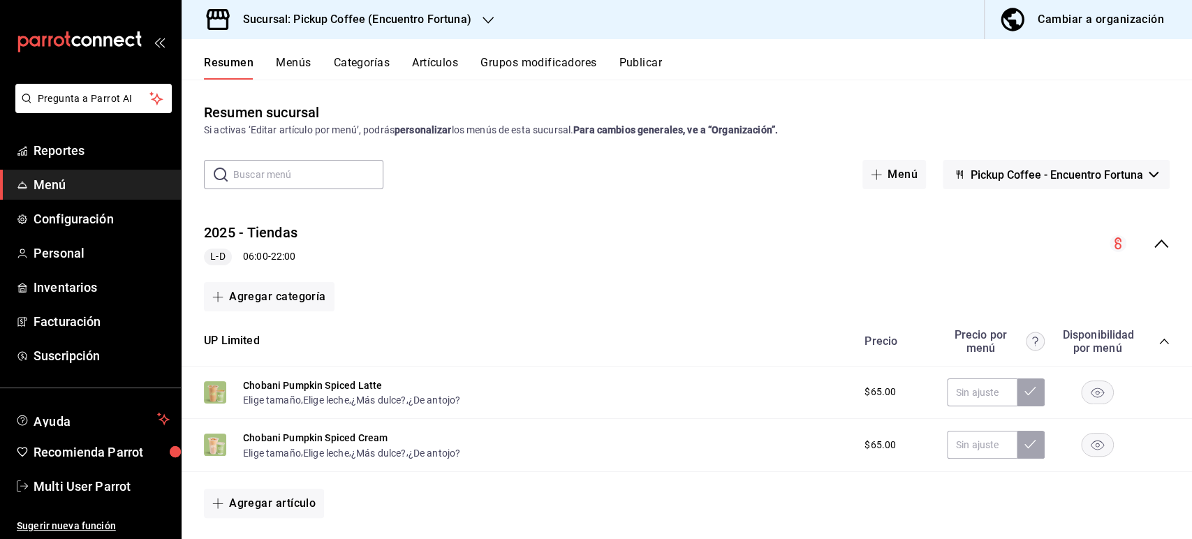
click at [1159, 343] on icon "collapse-category-row" at bounding box center [1164, 341] width 11 height 11
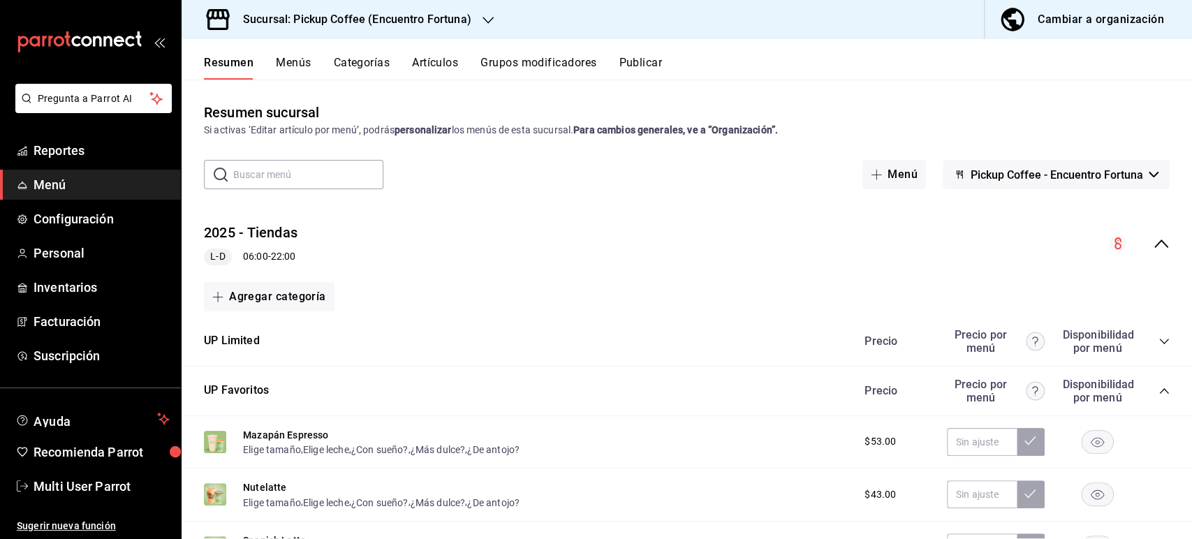
click at [1153, 235] on icon "collapse-menu-row" at bounding box center [1161, 243] width 17 height 17
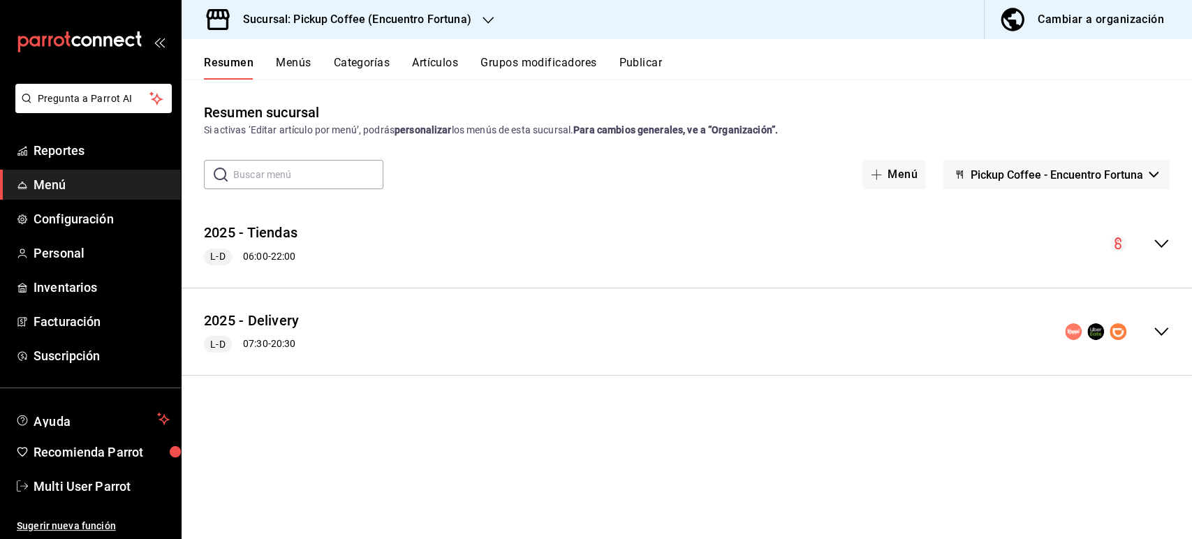
click at [1163, 335] on icon "collapse-menu-row" at bounding box center [1161, 331] width 17 height 17
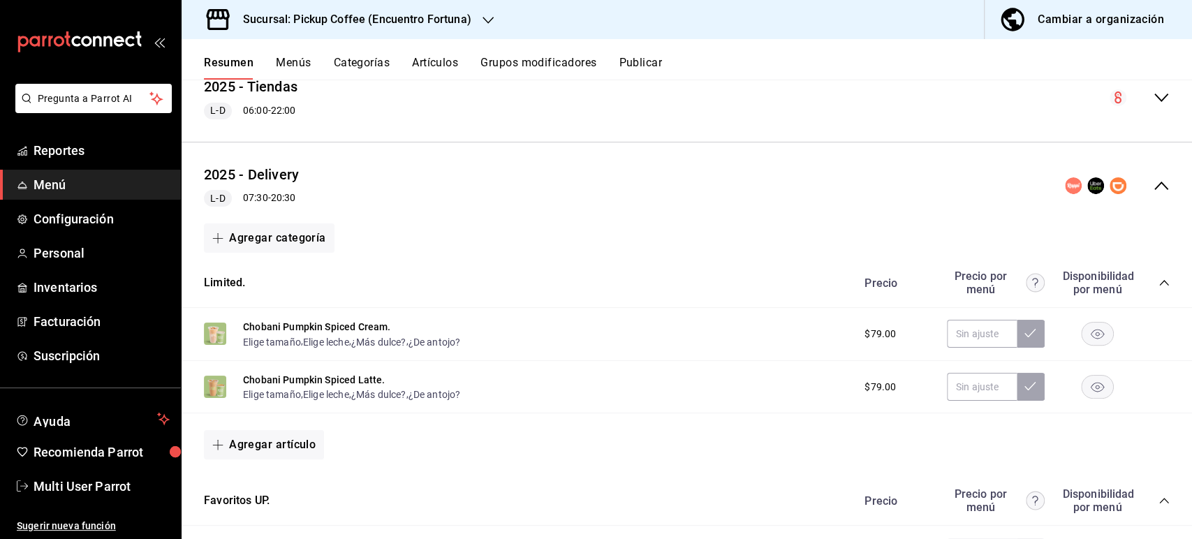
scroll to position [179, 0]
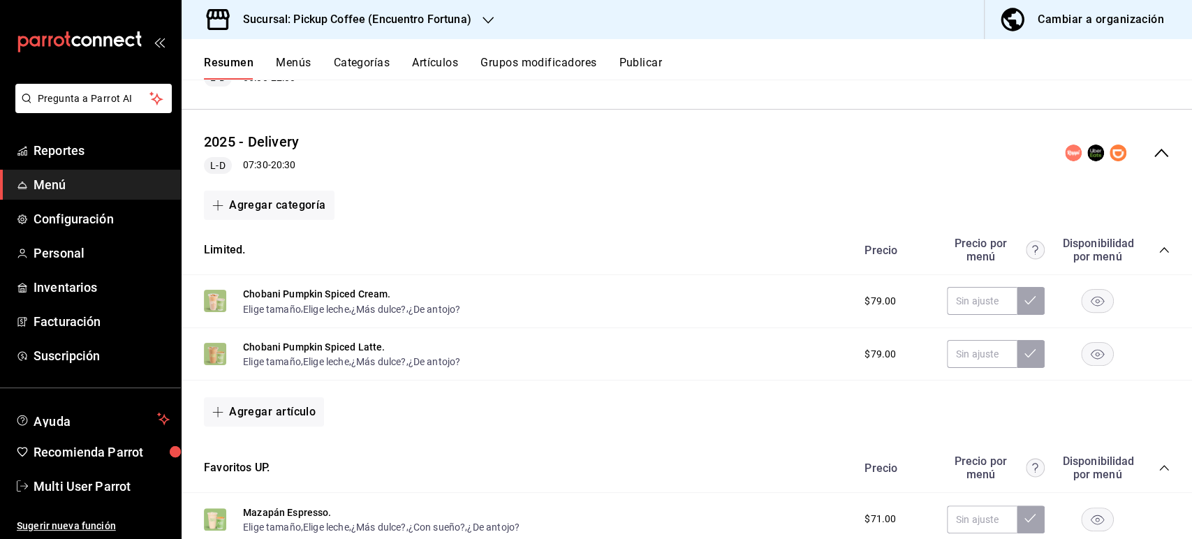
click at [1088, 292] on rect "button" at bounding box center [1098, 301] width 32 height 23
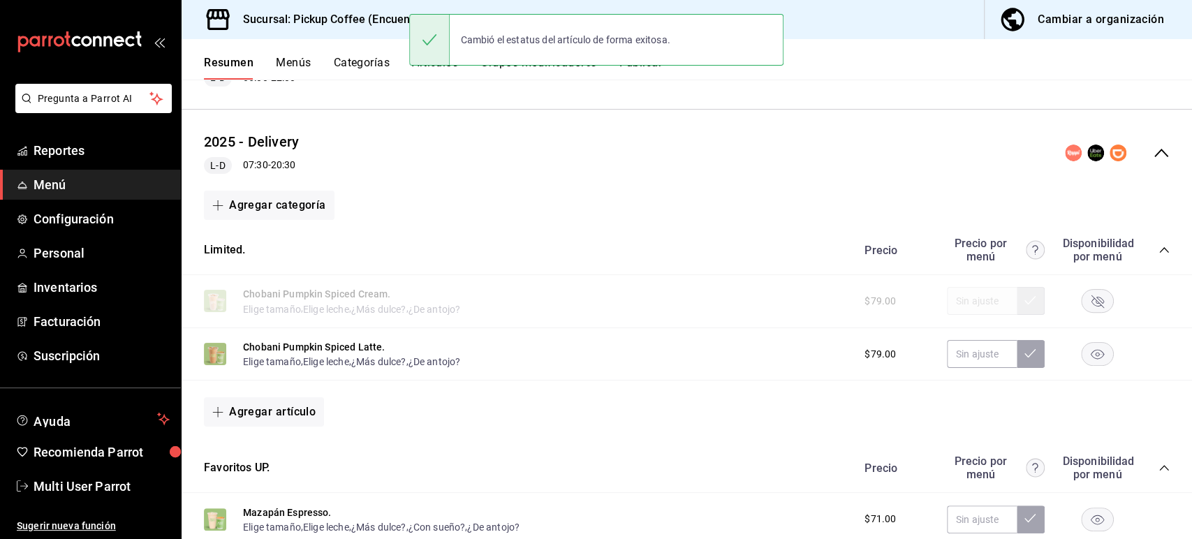
click at [1082, 356] on rect "button" at bounding box center [1098, 354] width 32 height 23
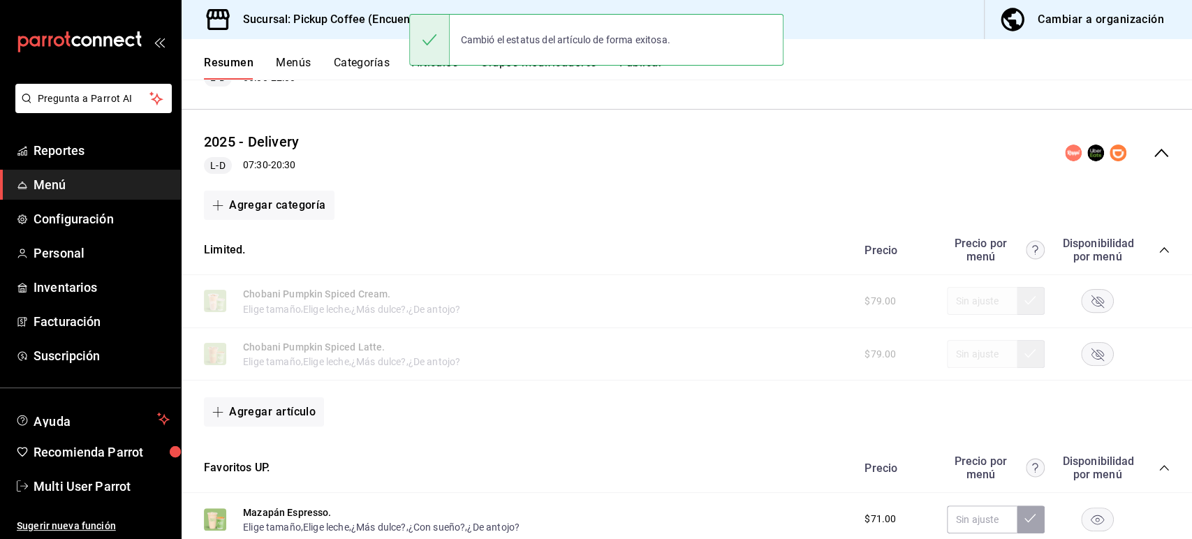
click at [649, 71] on button "Publicar" at bounding box center [640, 68] width 43 height 24
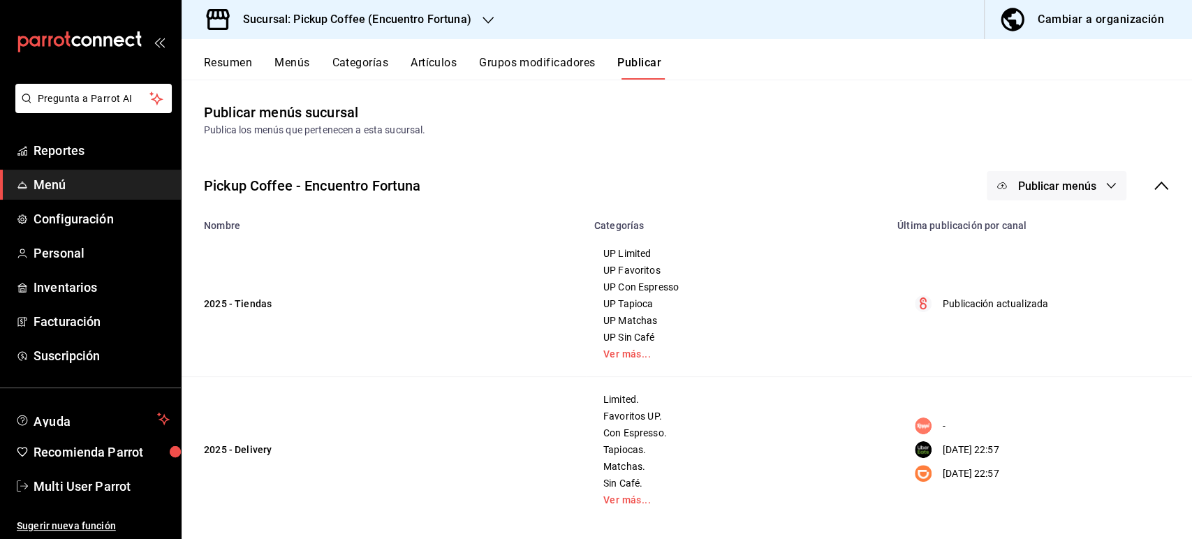
click at [1123, 171] on div "Publicar menús" at bounding box center [1078, 185] width 183 height 29
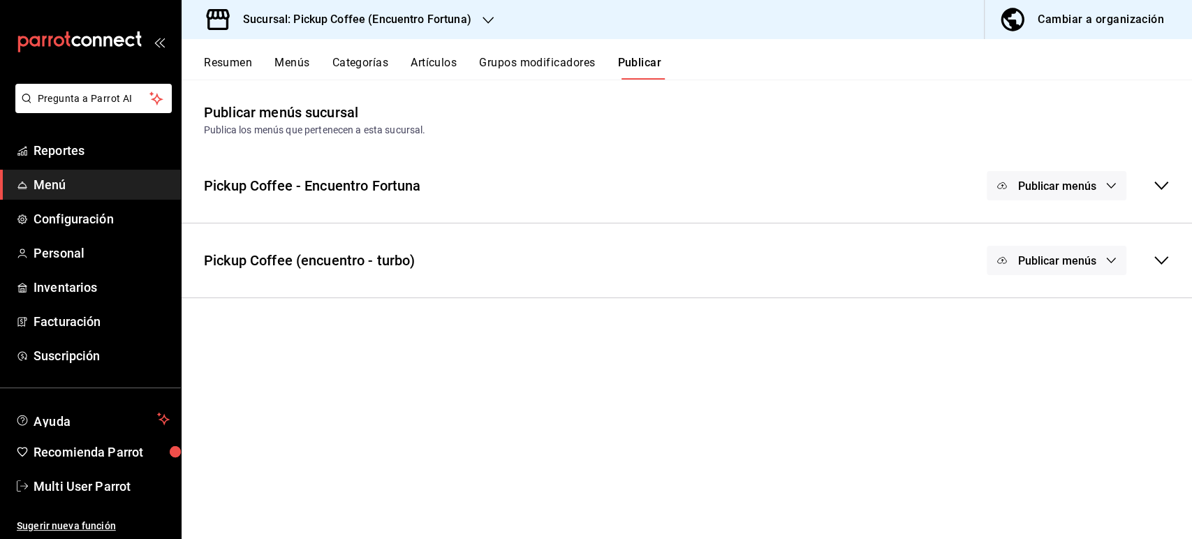
click at [1096, 189] on button "Publicar menús" at bounding box center [1057, 185] width 140 height 29
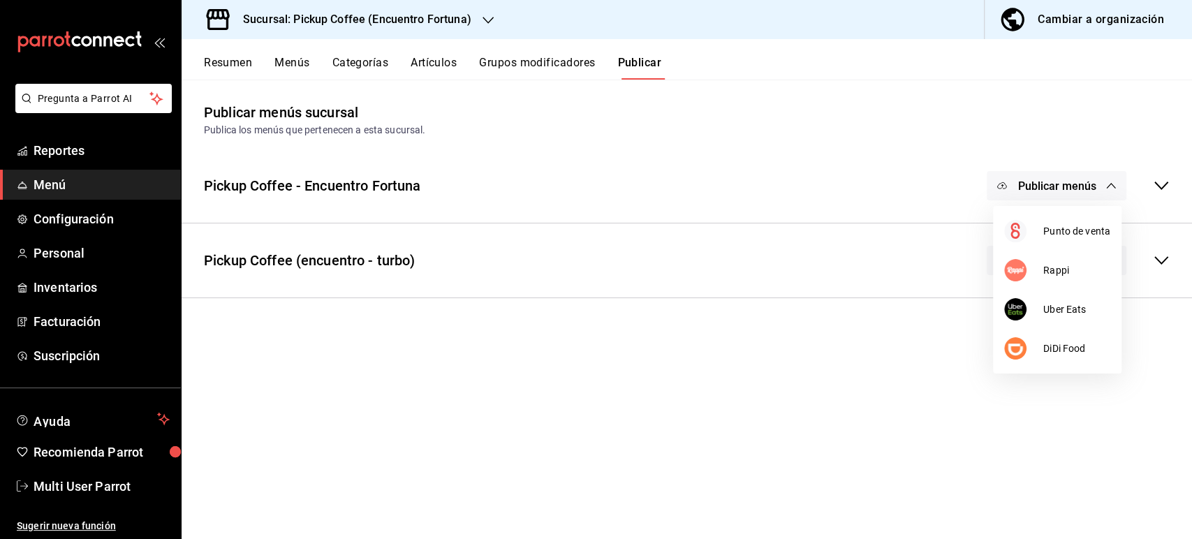
click at [1162, 261] on div at bounding box center [596, 269] width 1192 height 539
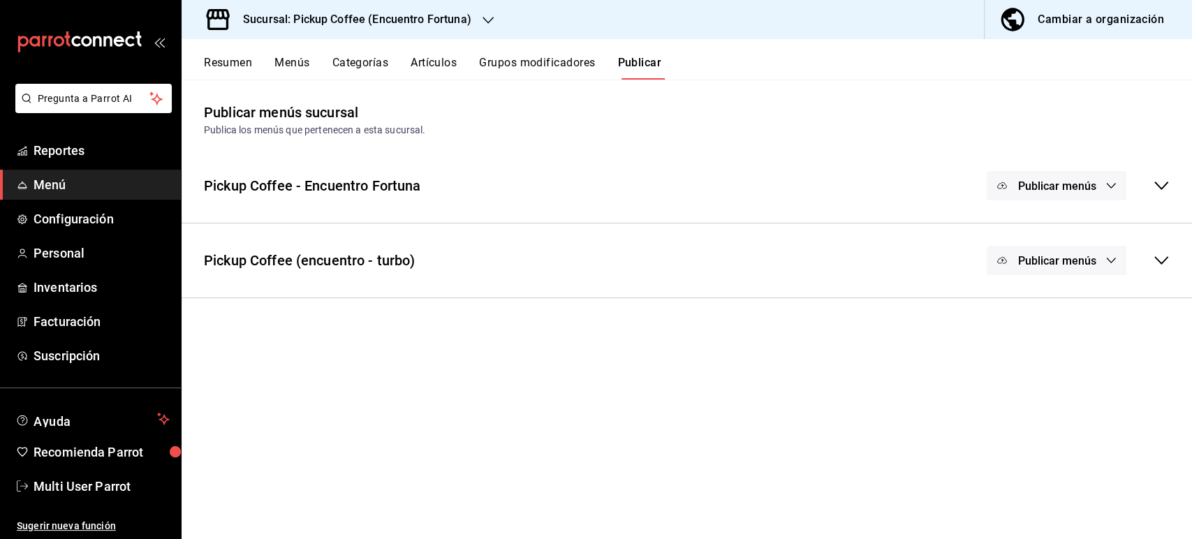
click at [1162, 261] on icon at bounding box center [1161, 260] width 14 height 8
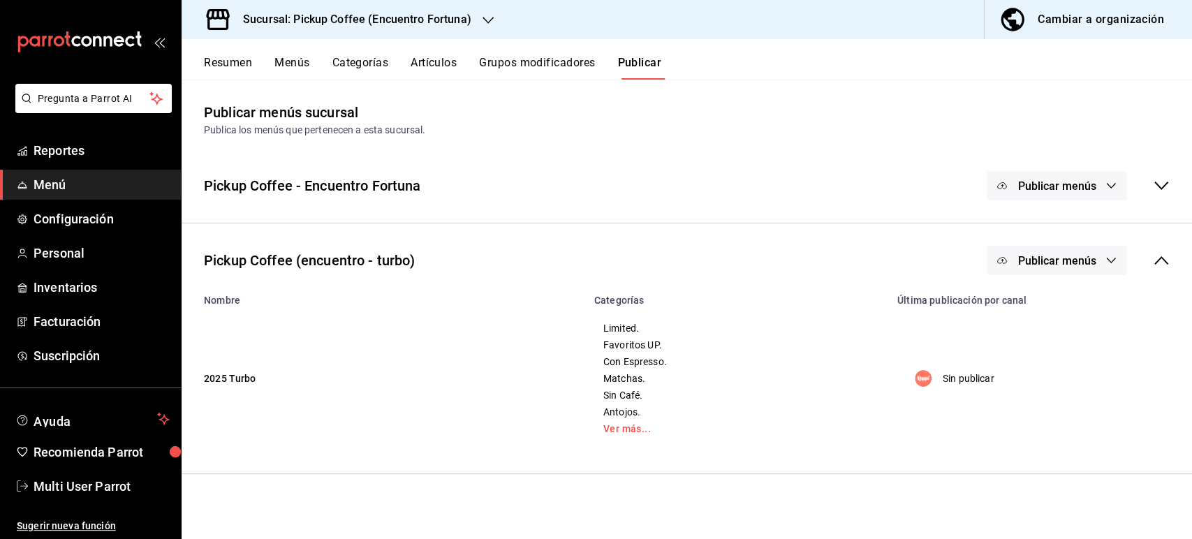
click at [1101, 183] on button "Publicar menús" at bounding box center [1057, 185] width 140 height 29
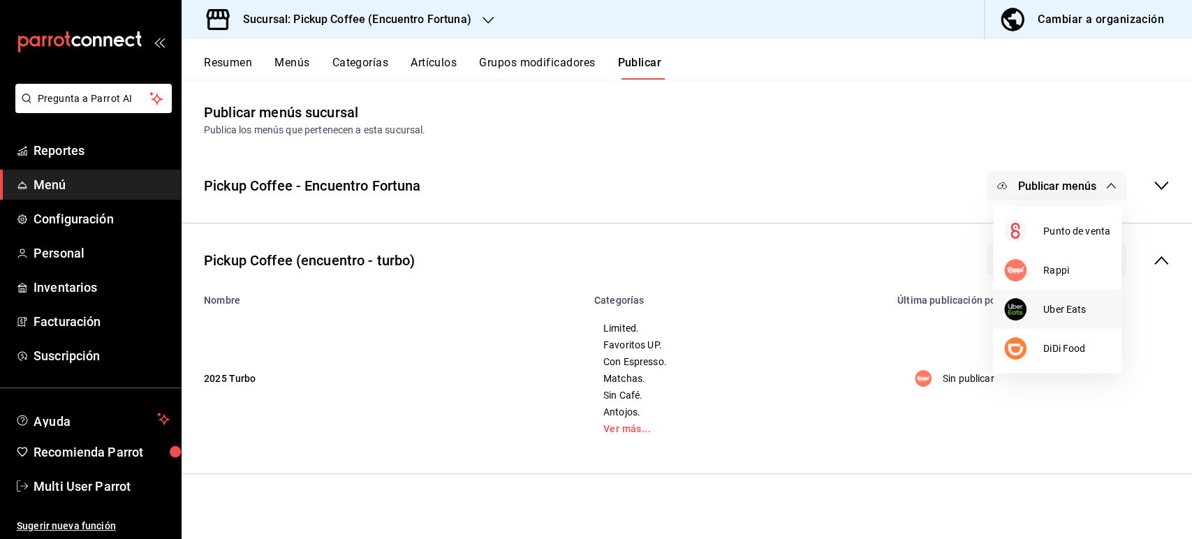
click at [1058, 295] on li "Uber Eats" at bounding box center [1057, 309] width 128 height 39
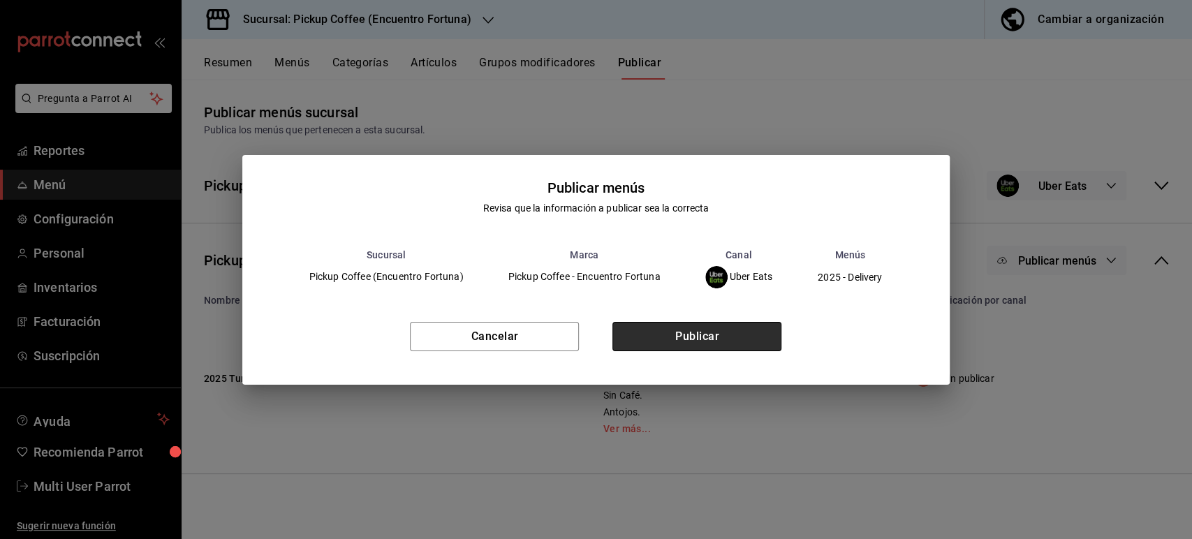
click at [761, 334] on button "Publicar" at bounding box center [696, 336] width 169 height 29
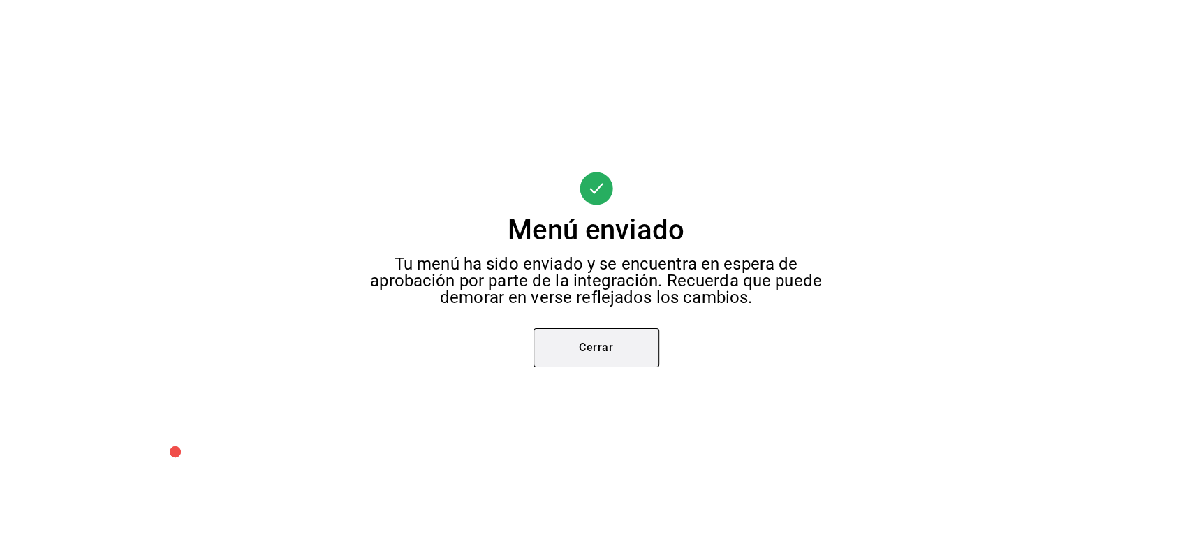
click at [574, 339] on button "Cerrar" at bounding box center [597, 347] width 126 height 39
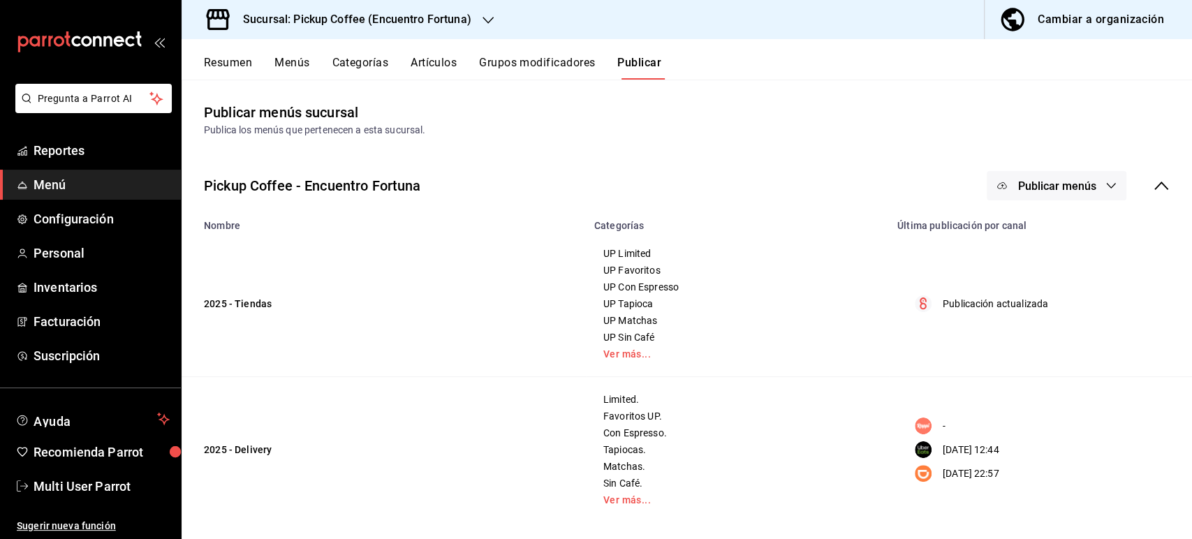
click at [1050, 186] on span "Publicar menús" at bounding box center [1056, 185] width 78 height 13
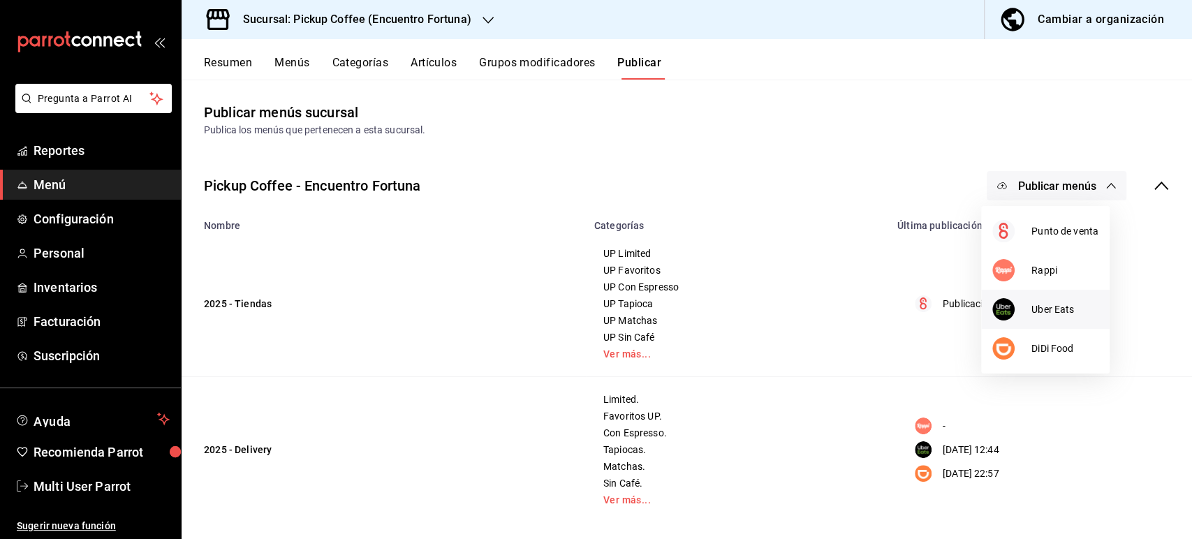
click at [1051, 302] on span "Uber Eats" at bounding box center [1064, 309] width 67 height 15
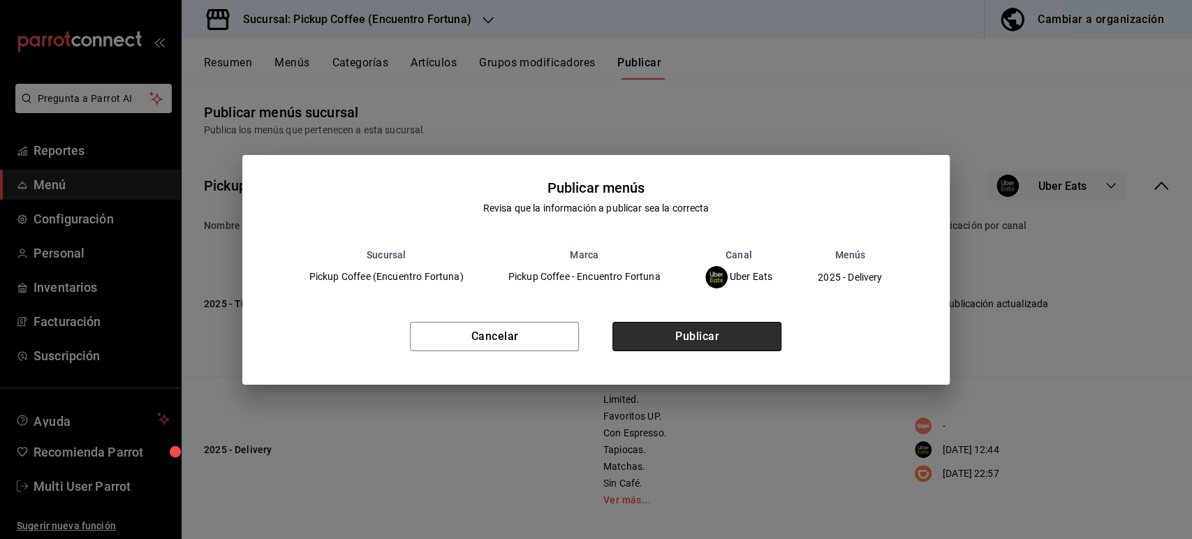
click at [721, 334] on button "Publicar" at bounding box center [696, 336] width 169 height 29
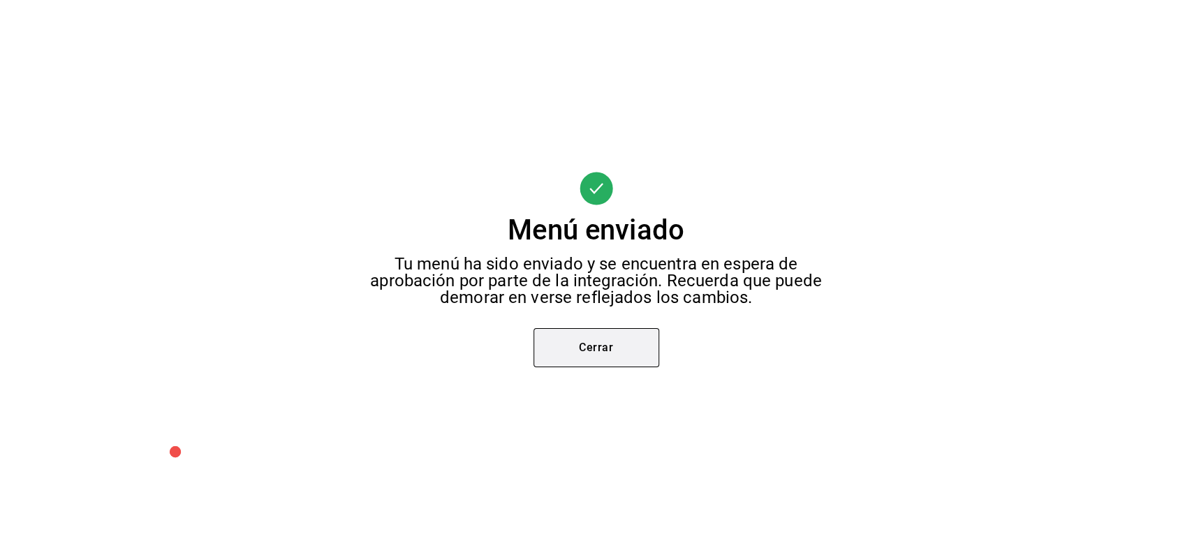
click at [615, 362] on button "Cerrar" at bounding box center [597, 347] width 126 height 39
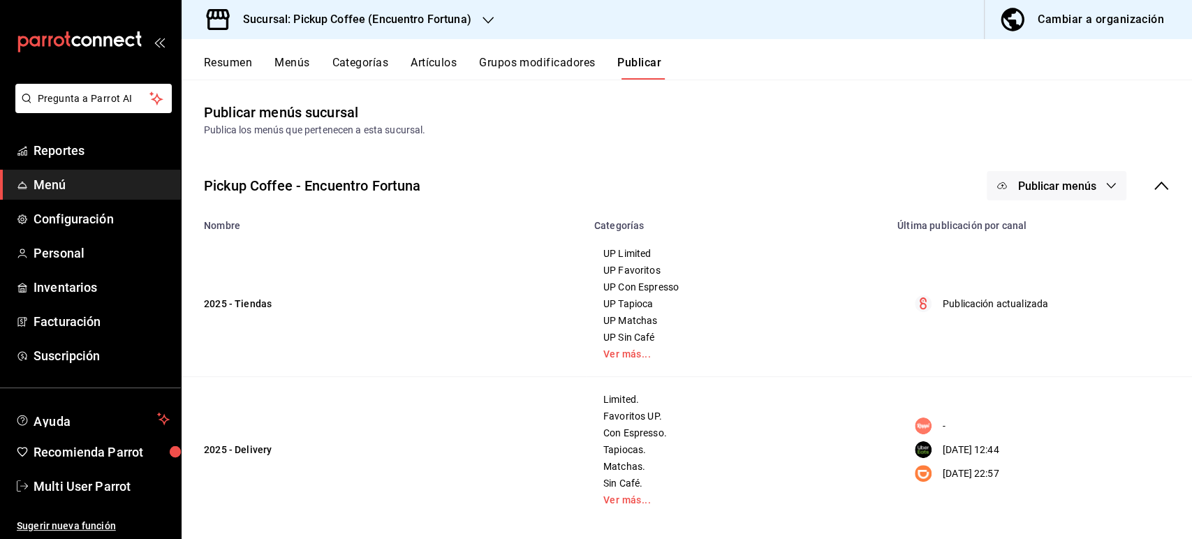
click at [615, 362] on td "UP Limited UP Favoritos UP Con Espresso UP Tapioca UP Matchas UP Sin Café Ver m…" at bounding box center [737, 304] width 303 height 146
click at [1066, 183] on span "Publicar menús" at bounding box center [1056, 185] width 78 height 13
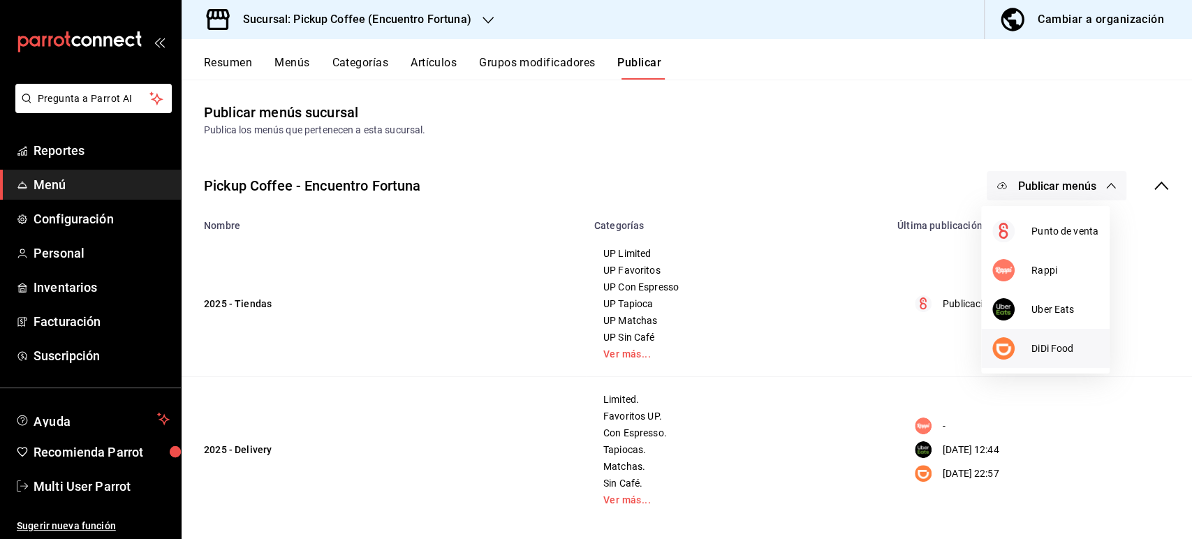
click at [1050, 352] on span "DiDi Food" at bounding box center [1064, 348] width 67 height 15
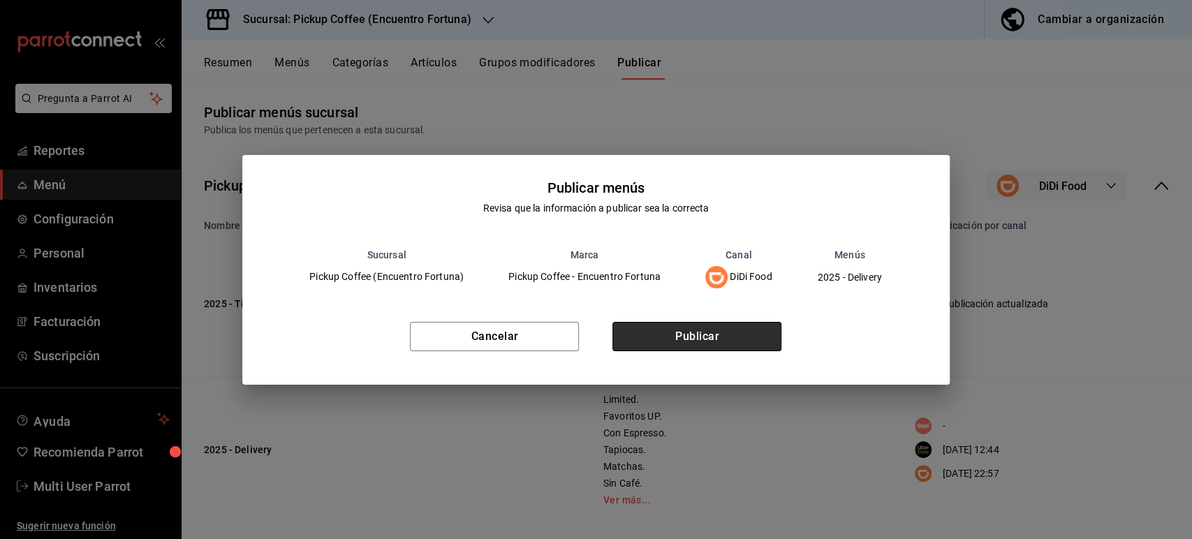
click at [729, 343] on button "Publicar" at bounding box center [696, 336] width 169 height 29
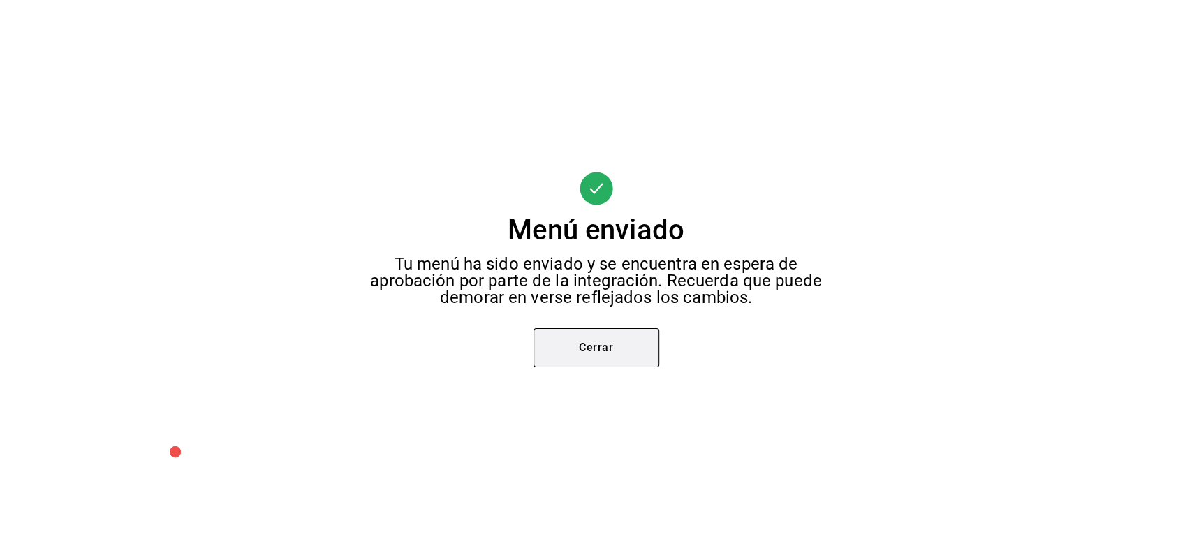
click at [580, 354] on button "Cerrar" at bounding box center [597, 347] width 126 height 39
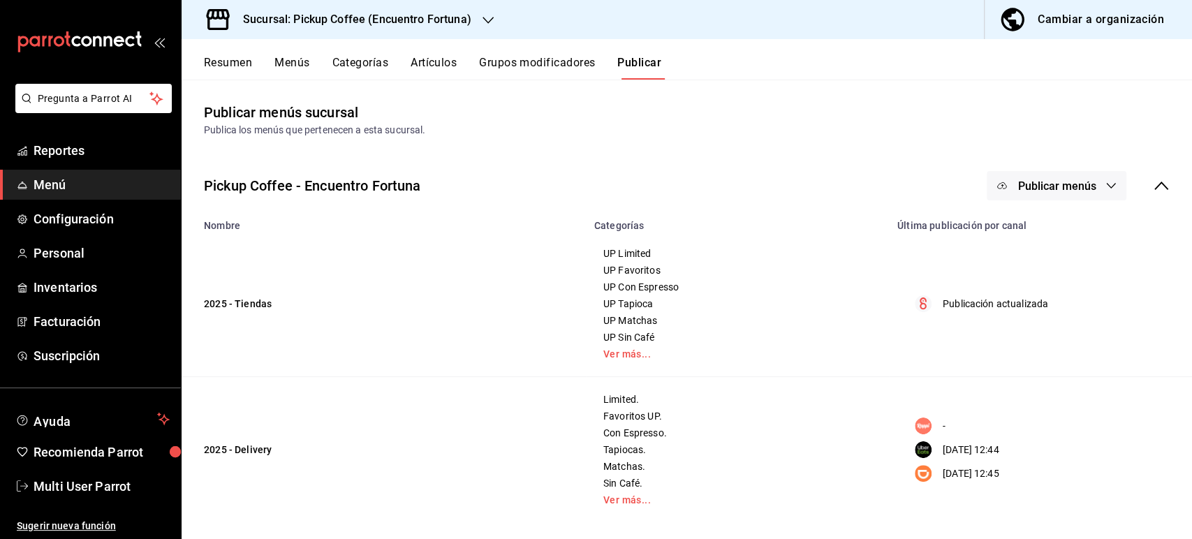
click at [226, 78] on button "Resumen" at bounding box center [228, 68] width 48 height 24
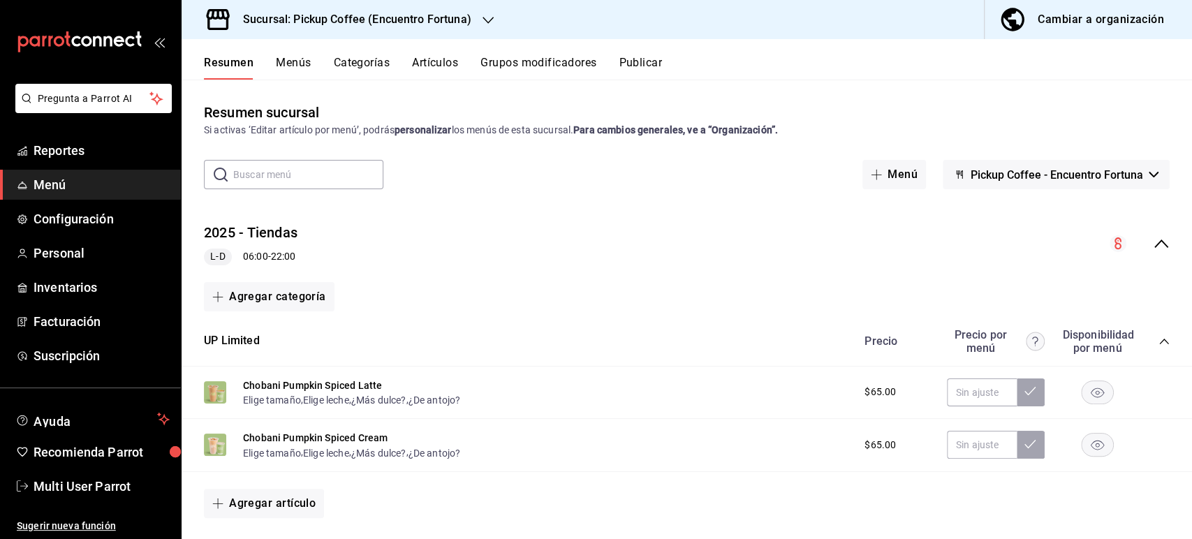
click at [361, 22] on h3 "Sucursal: Pickup Coffee (Encuentro Fortuna)" at bounding box center [352, 19] width 240 height 17
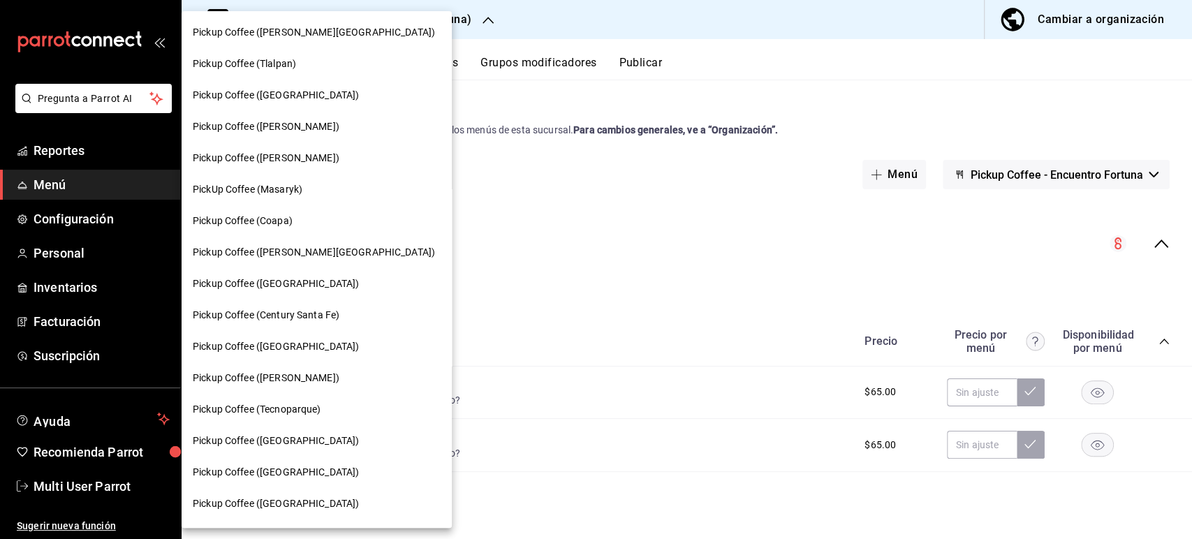
click at [312, 334] on div "Pickup Coffee ([GEOGRAPHIC_DATA])" at bounding box center [317, 346] width 270 height 31
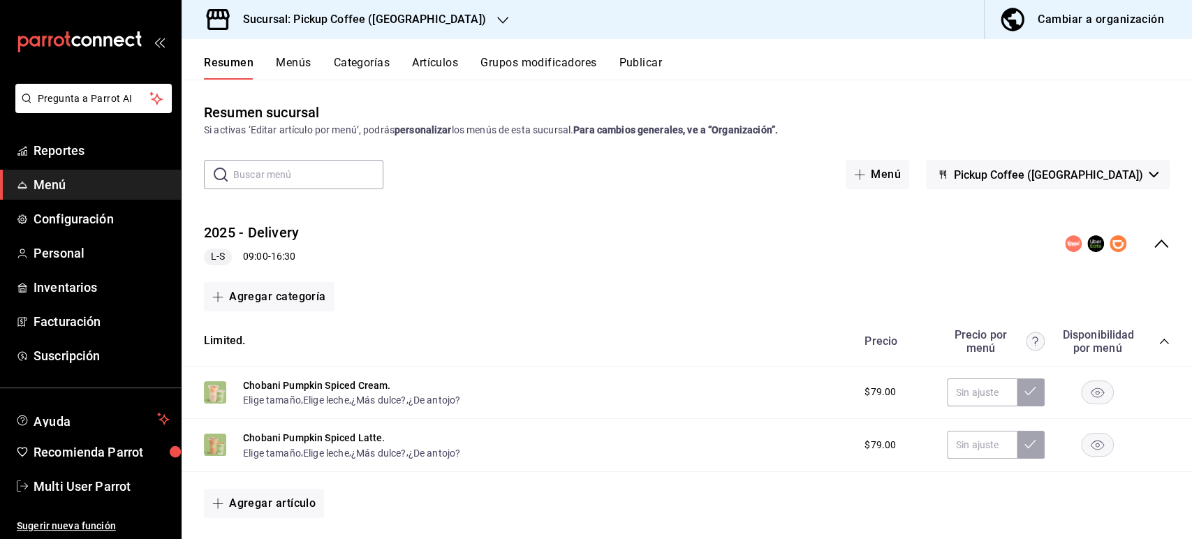
click at [1094, 385] on rect "button" at bounding box center [1098, 392] width 32 height 23
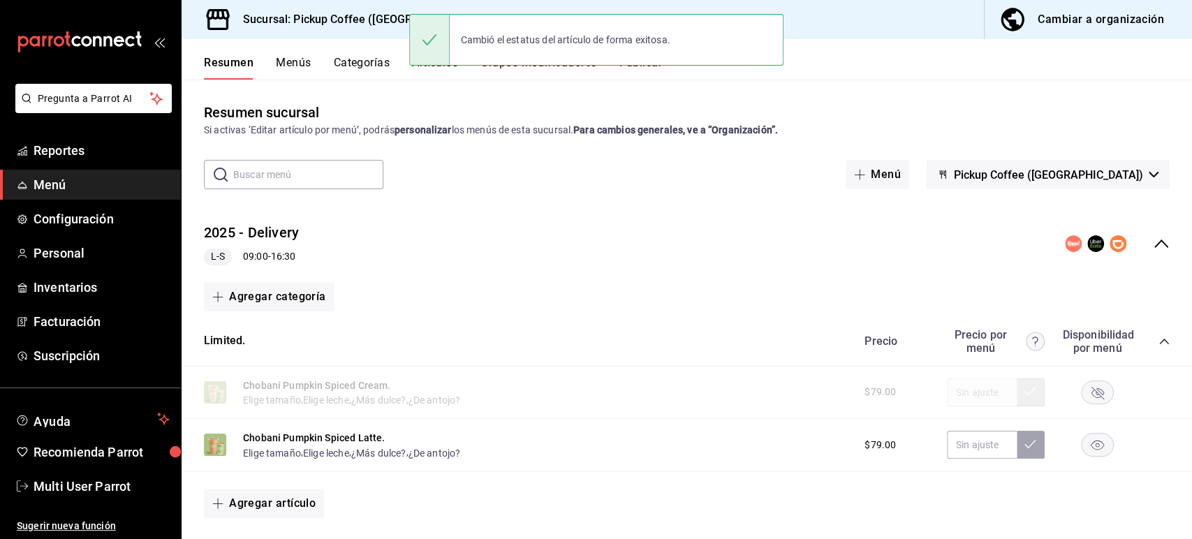
click at [1087, 453] on rect "button" at bounding box center [1098, 445] width 32 height 23
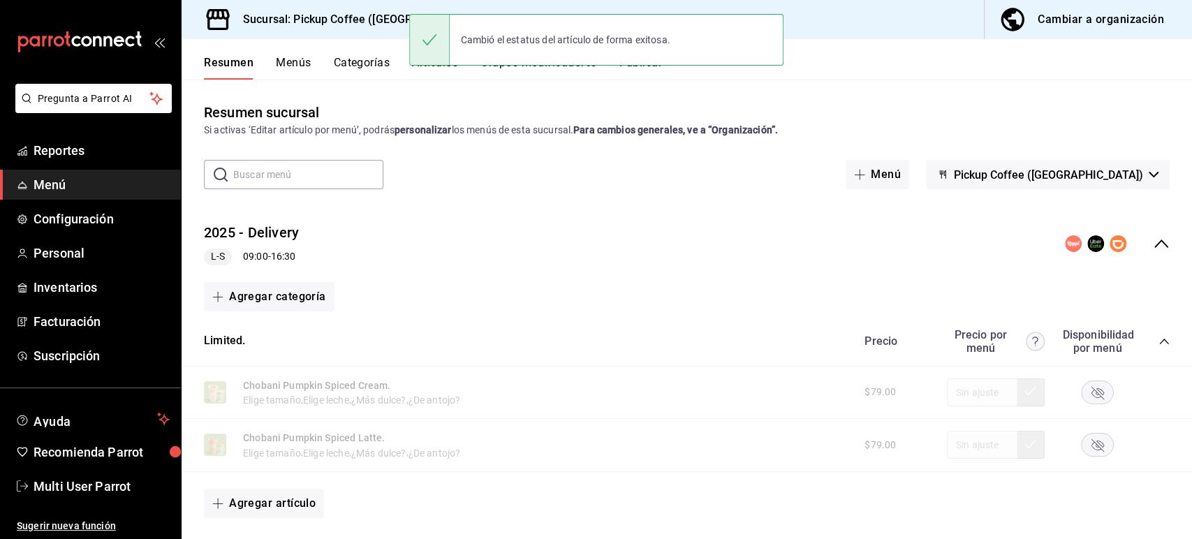
click at [658, 74] on button "Publicar" at bounding box center [640, 68] width 43 height 24
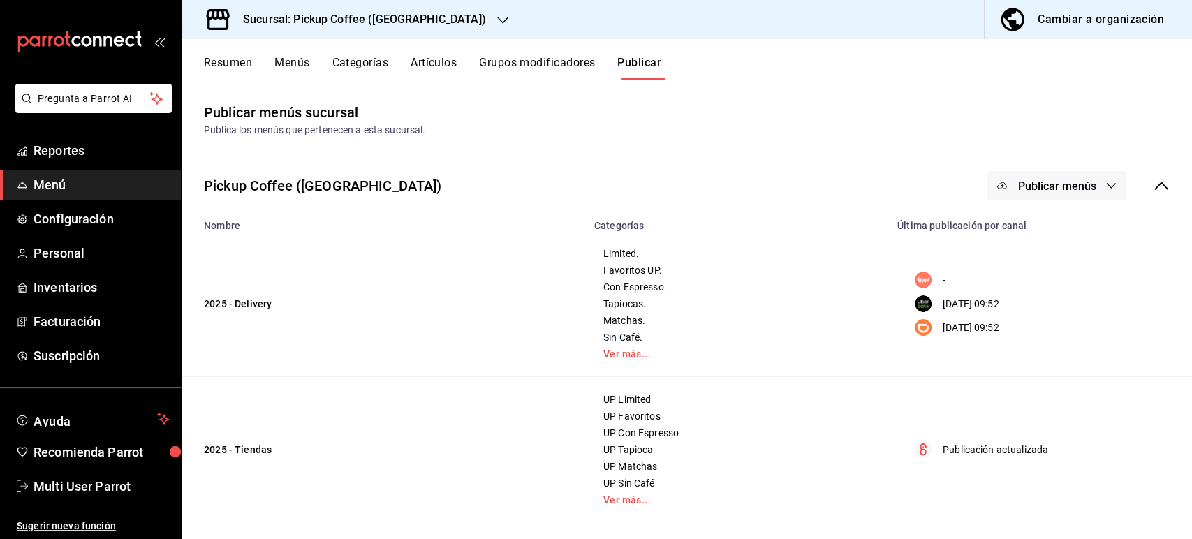
click at [1042, 193] on button "Publicar menús" at bounding box center [1057, 185] width 140 height 29
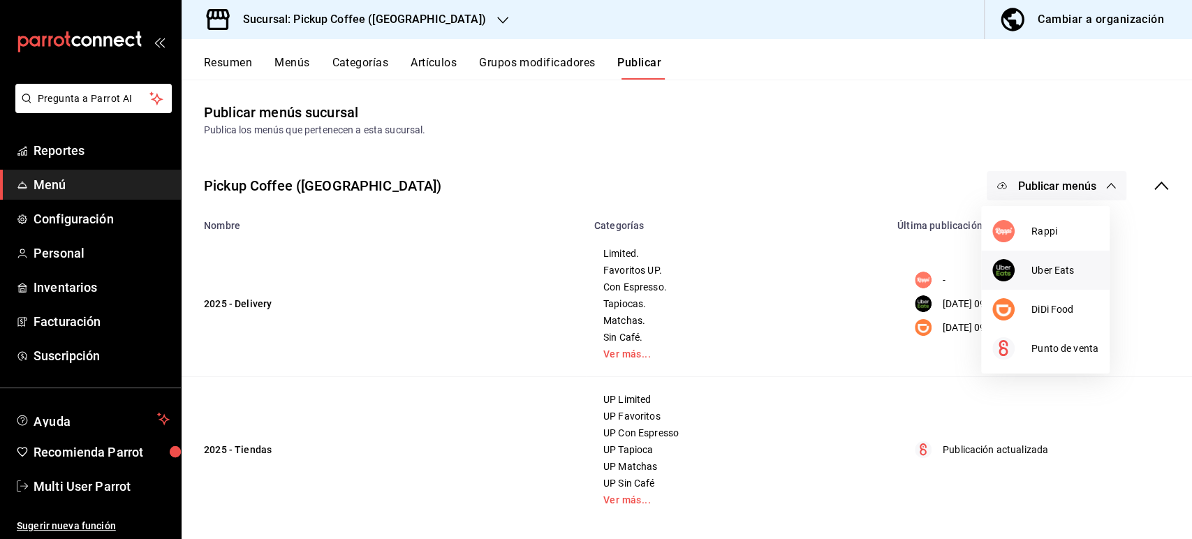
click at [1029, 272] on div at bounding box center [1011, 270] width 39 height 22
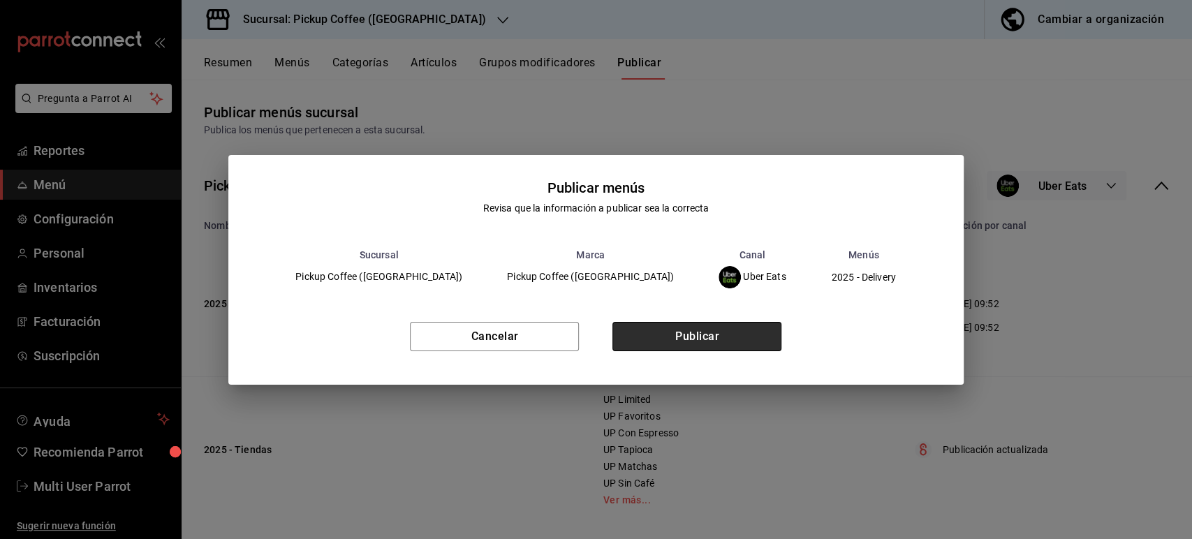
click at [688, 340] on button "Publicar" at bounding box center [696, 336] width 169 height 29
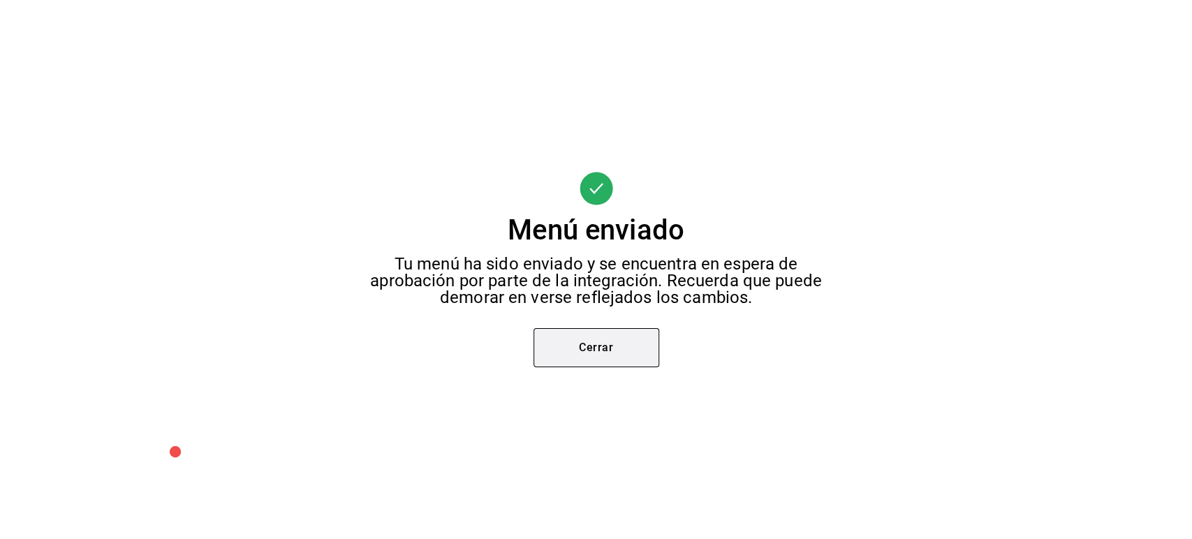
click at [576, 334] on button "Cerrar" at bounding box center [597, 347] width 126 height 39
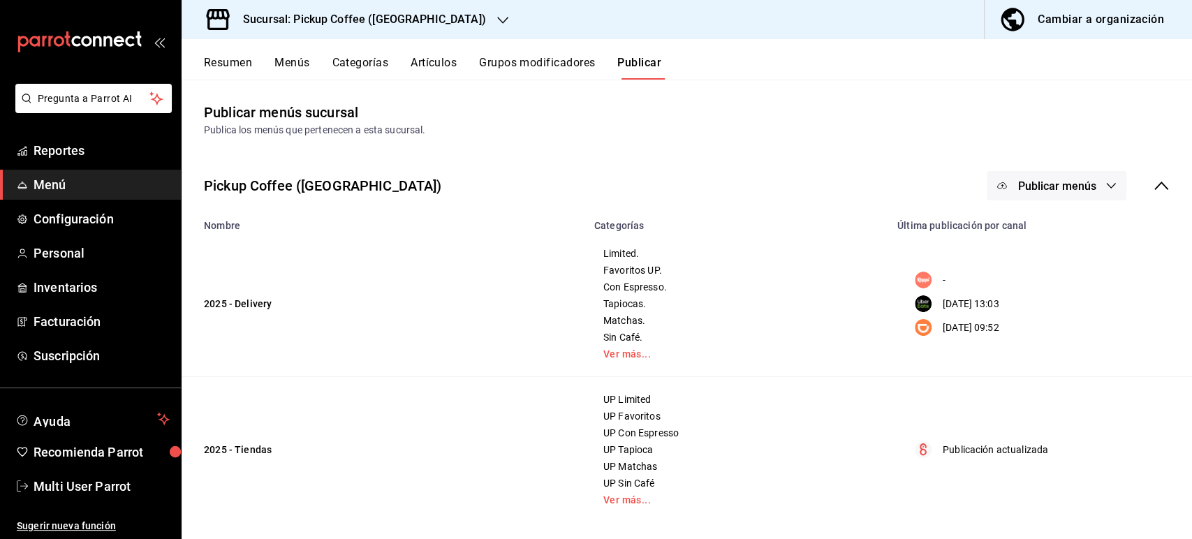
click at [1105, 180] on icon "button" at bounding box center [1110, 185] width 11 height 11
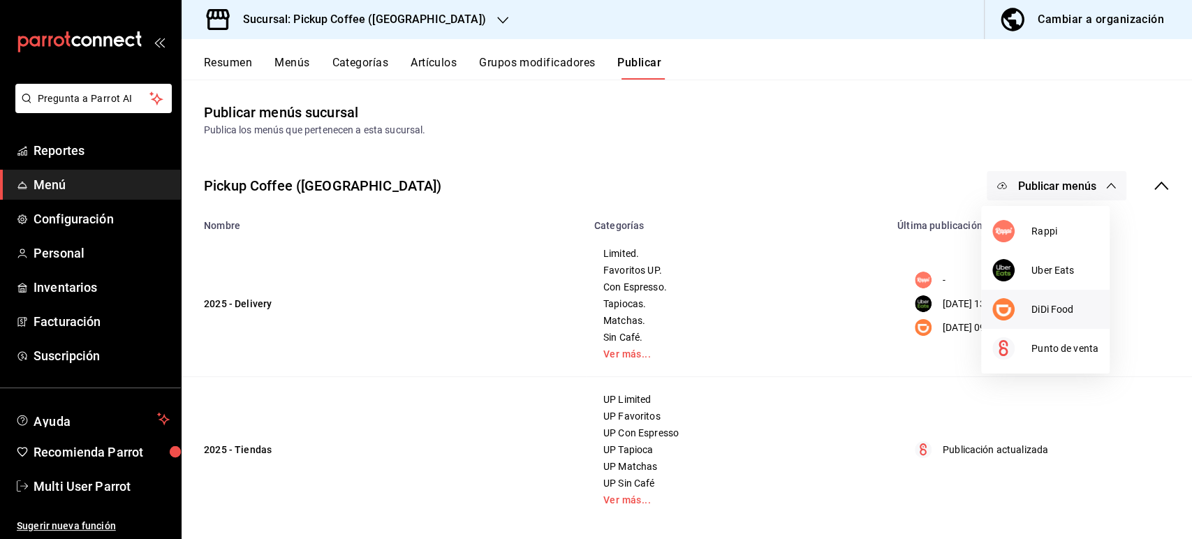
click at [1038, 309] on span "DiDi Food" at bounding box center [1064, 309] width 67 height 15
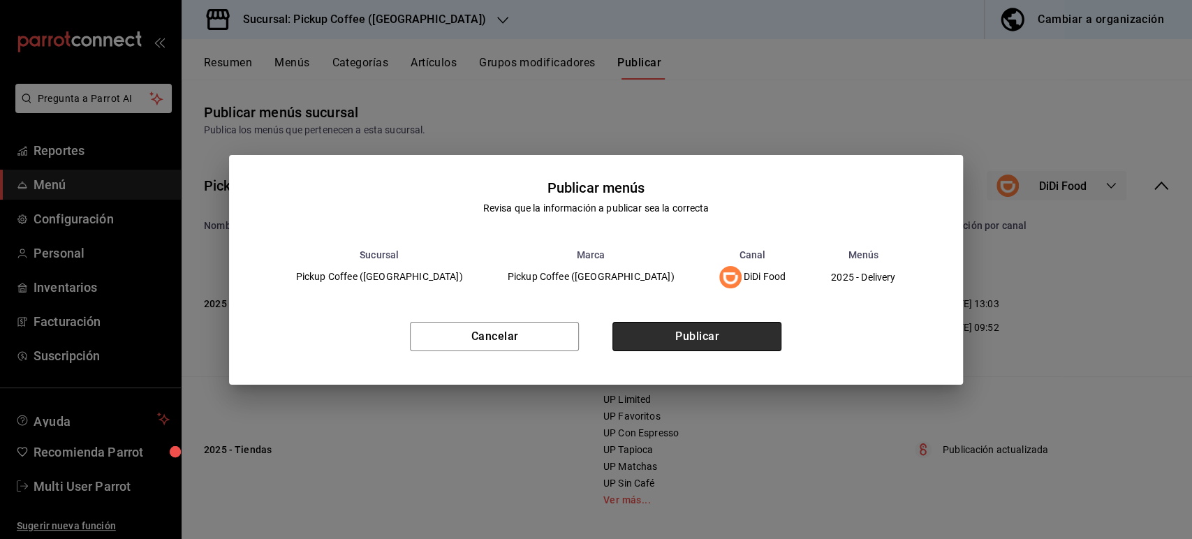
click at [692, 344] on button "Publicar" at bounding box center [696, 336] width 169 height 29
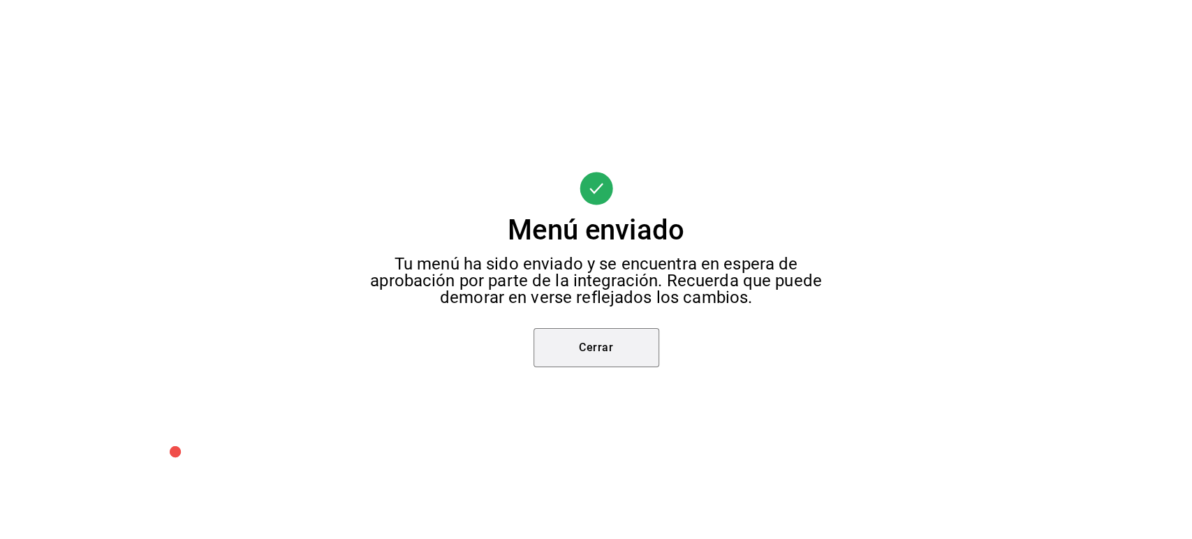
click at [637, 357] on button "Cerrar" at bounding box center [597, 347] width 126 height 39
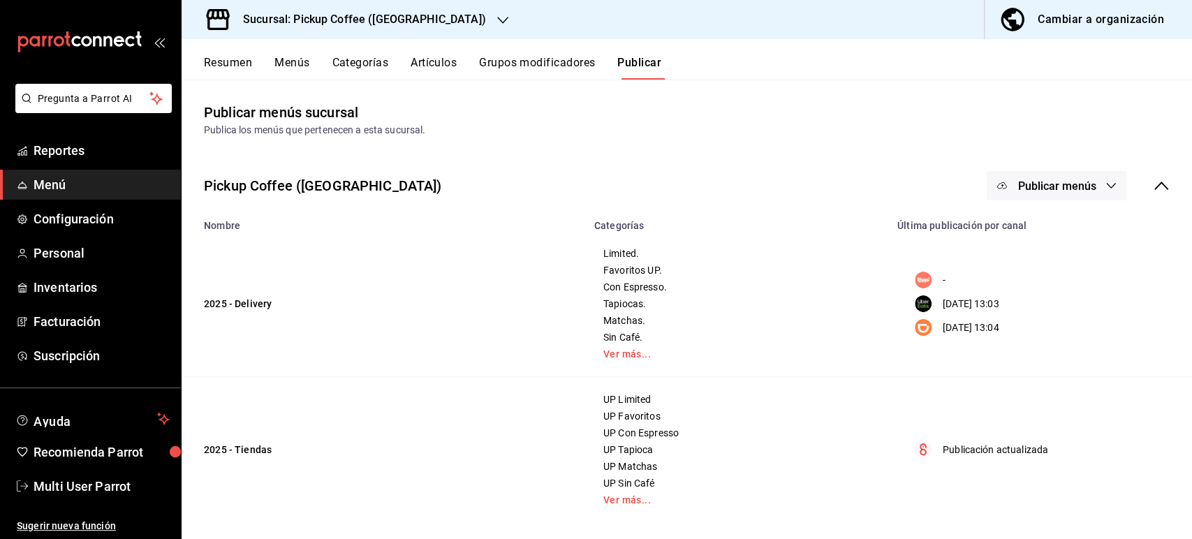
click at [788, 506] on div "UP Limited UP Favoritos UP Con Espresso UP Tapioca UP Matchas UP Sin Café Ver m…" at bounding box center [738, 450] width 270 height 112
click at [81, 155] on span "Reportes" at bounding box center [102, 150] width 136 height 19
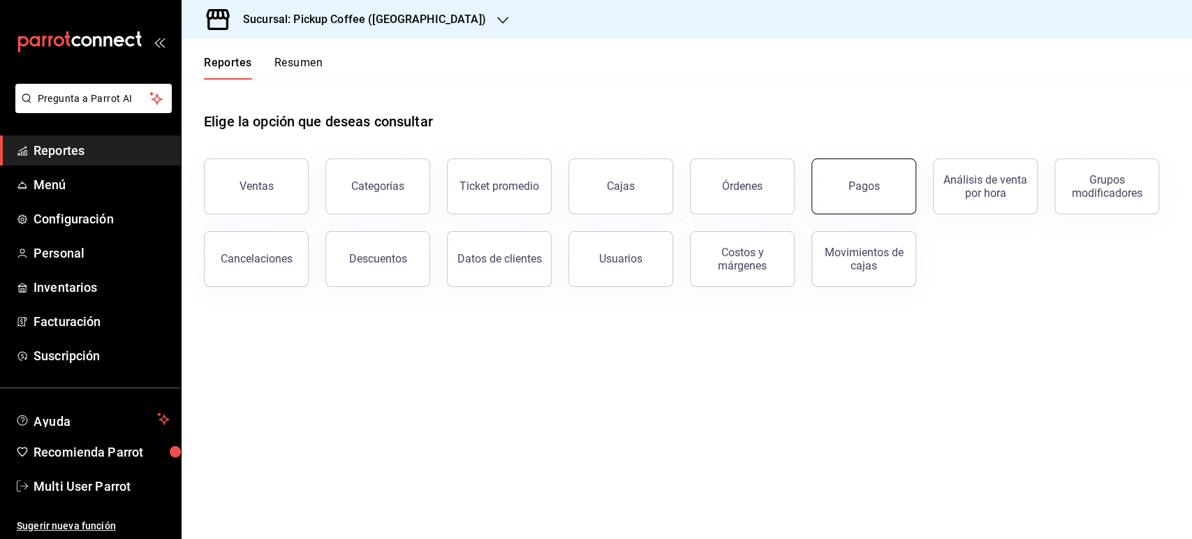
click at [846, 185] on button "Pagos" at bounding box center [863, 187] width 105 height 56
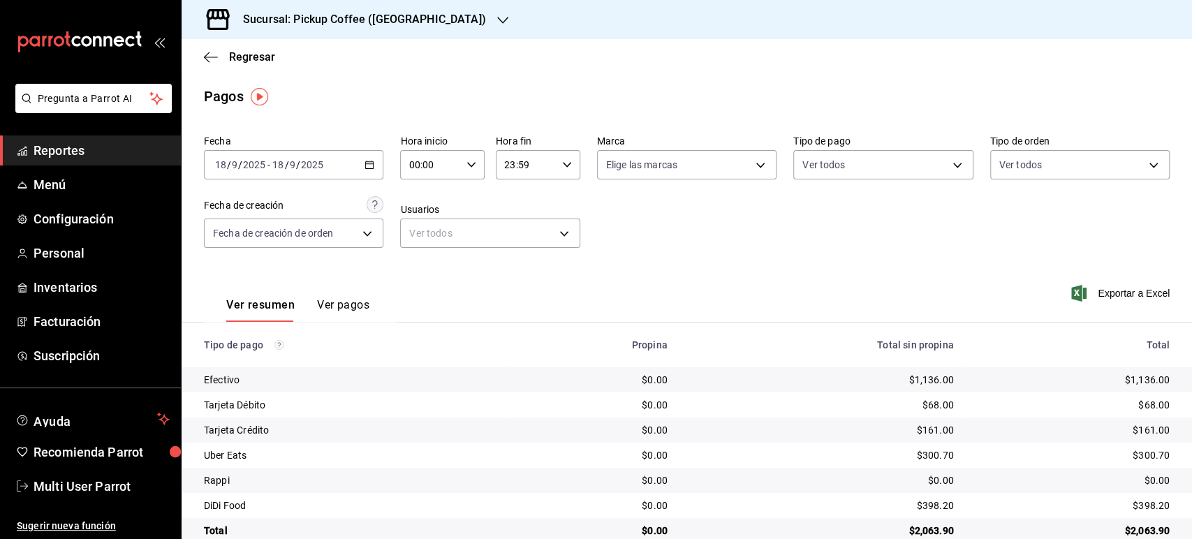
click at [365, 166] on icon "button" at bounding box center [370, 165] width 10 height 10
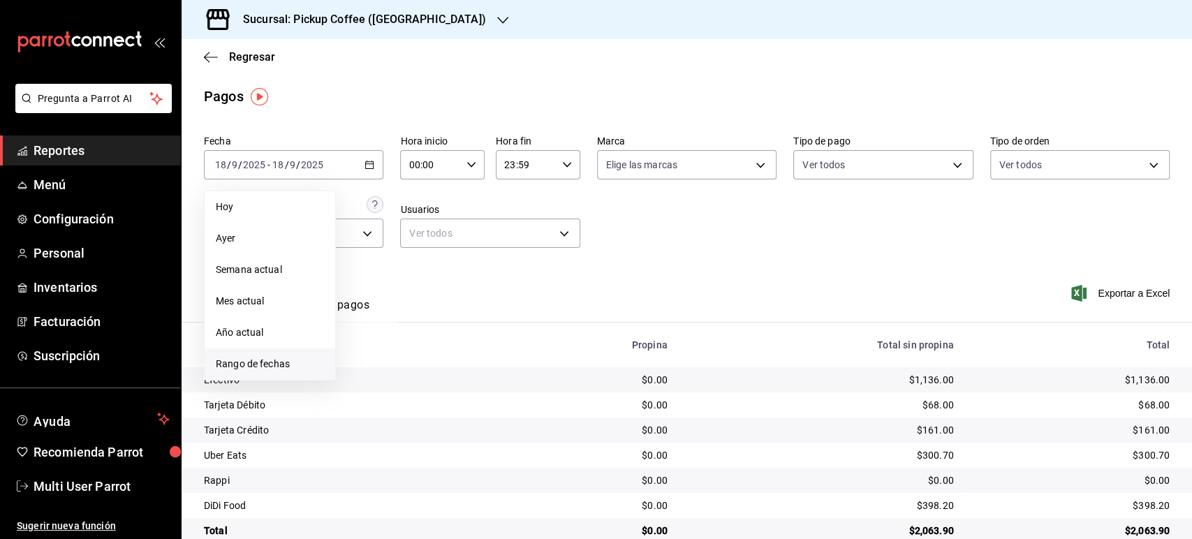
click at [283, 353] on li "Rango de fechas" at bounding box center [270, 363] width 131 height 31
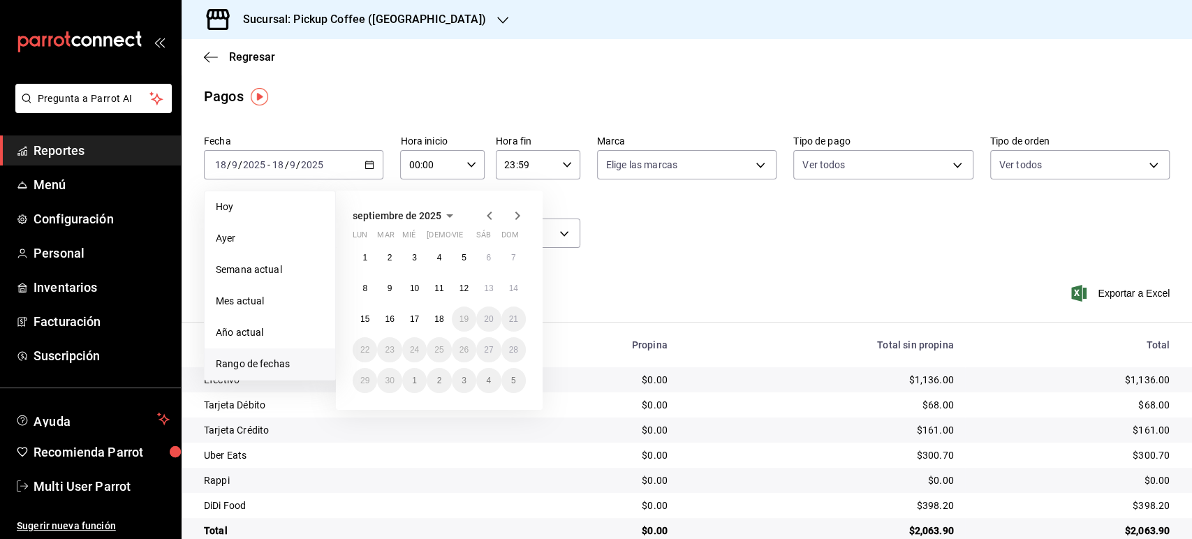
click at [486, 216] on icon "button" at bounding box center [489, 215] width 17 height 17
click at [439, 385] on button "28" at bounding box center [439, 380] width 24 height 25
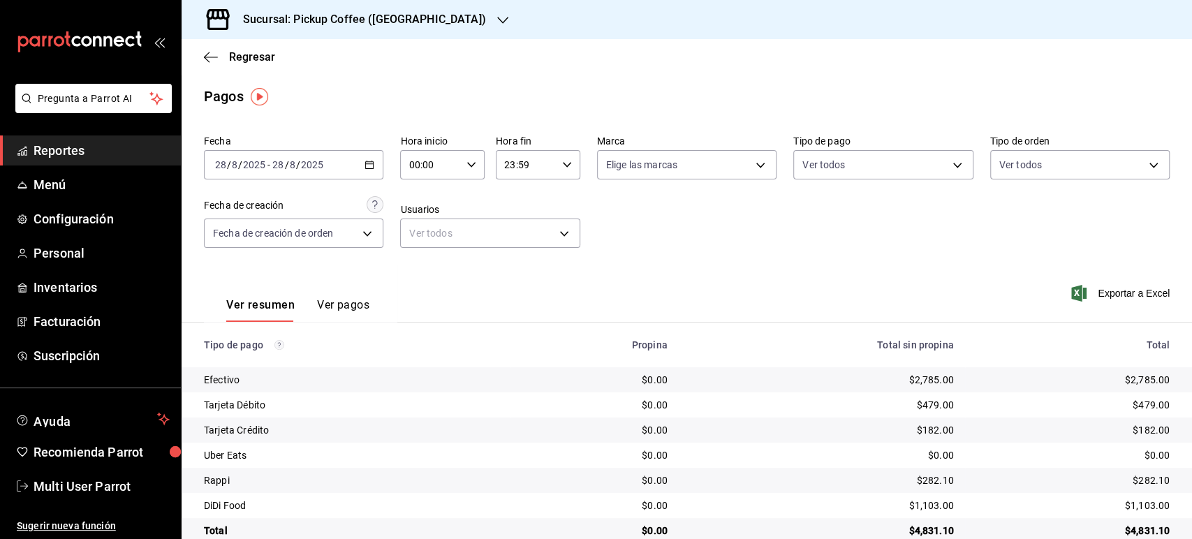
click at [407, 15] on h3 "Sucursal: Pickup Coffee ([GEOGRAPHIC_DATA])" at bounding box center [359, 19] width 254 height 17
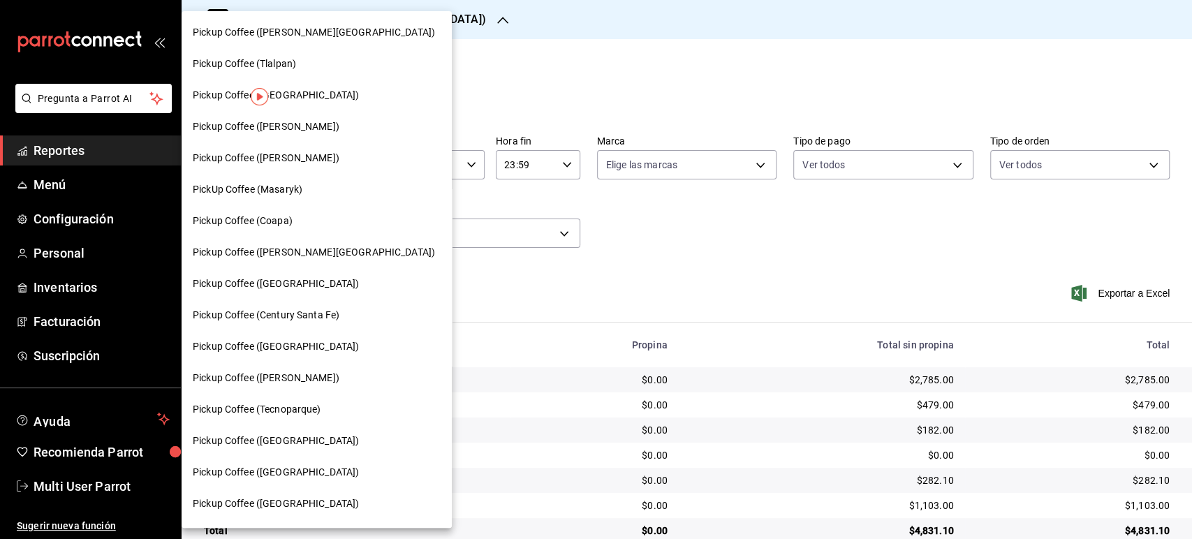
click at [290, 406] on span "Pickup Coffee (Tecnoparque)" at bounding box center [257, 409] width 128 height 15
